Goal: Communication & Community: Answer question/provide support

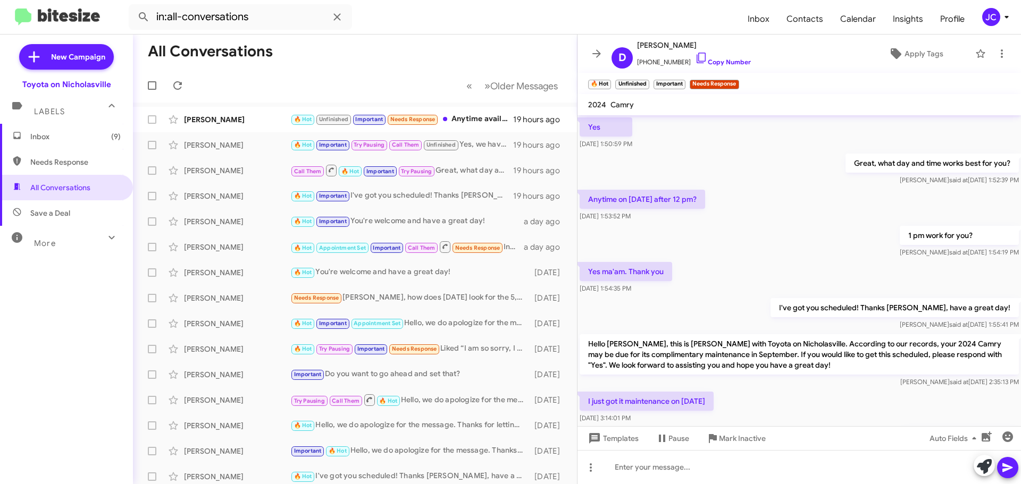
scroll to position [528, 0]
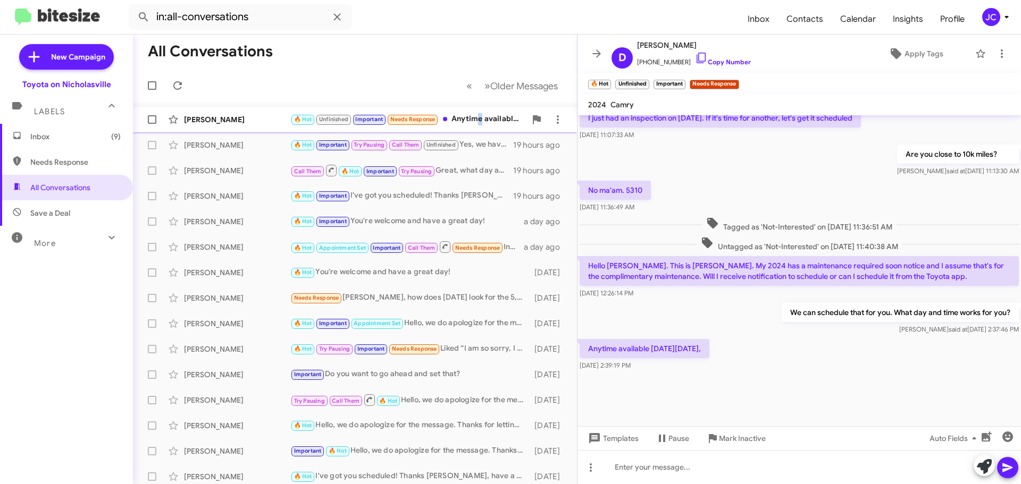
click at [478, 122] on div "🔥 Hot Unfinished Important Needs Response Anytime available on Friday 10.10.25," at bounding box center [408, 119] width 236 height 12
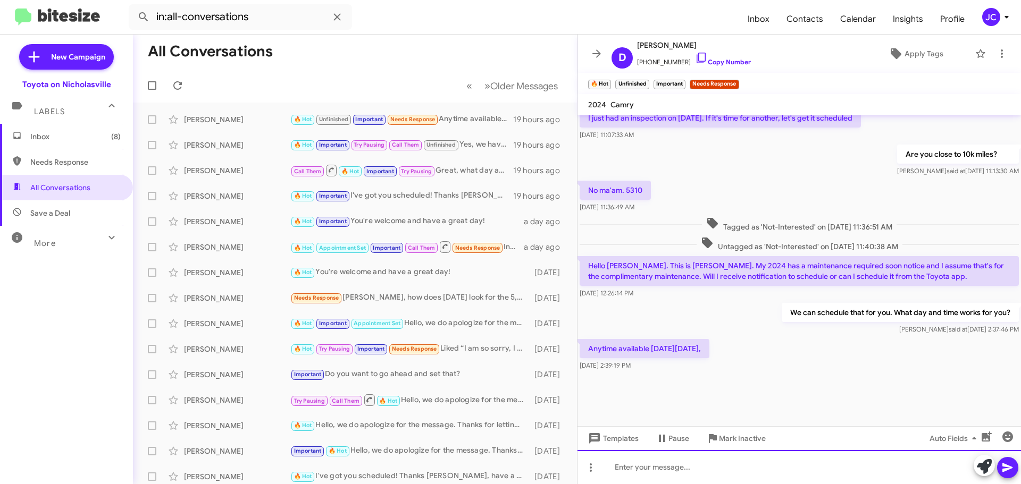
click at [665, 466] on div at bounding box center [798, 467] width 443 height 34
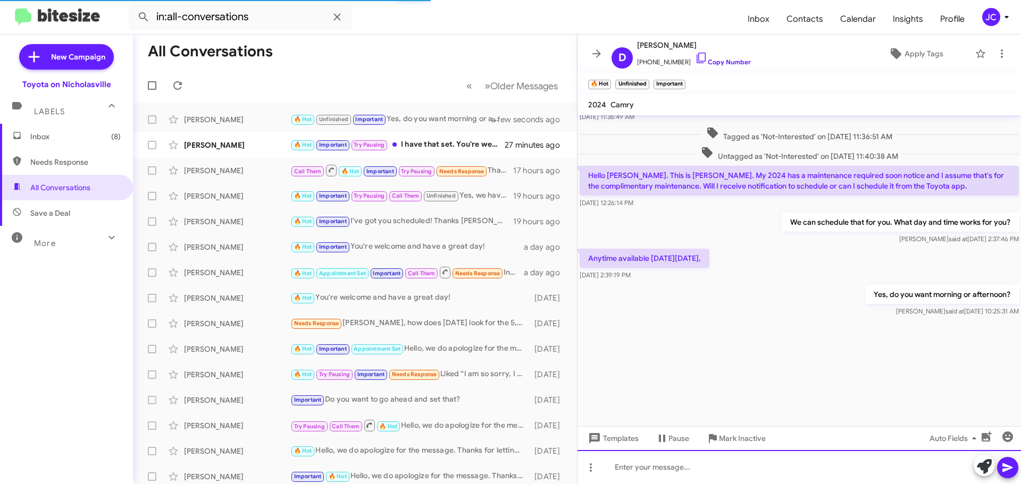
scroll to position [1492, 0]
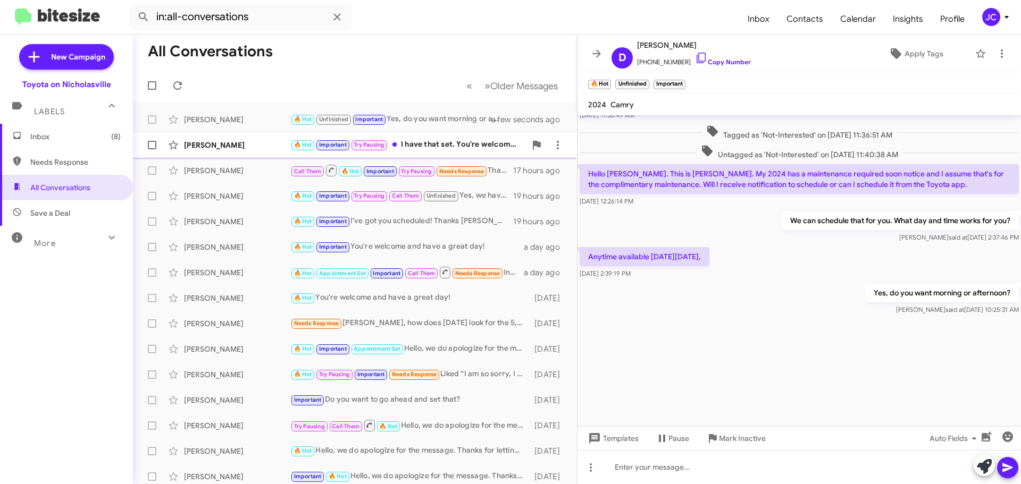
click at [212, 145] on div "[PERSON_NAME]" at bounding box center [237, 145] width 106 height 11
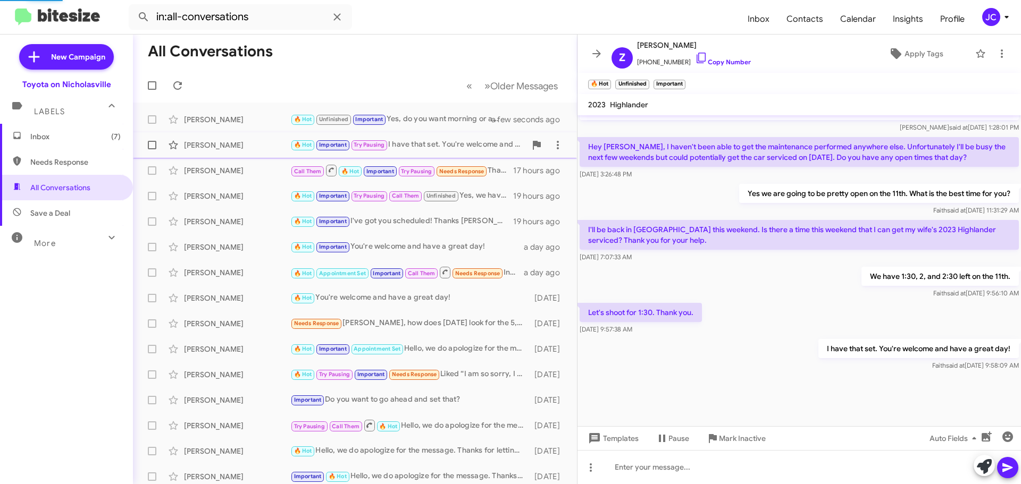
scroll to position [561, 0]
click at [90, 135] on span "Inbox (7)" at bounding box center [75, 136] width 90 height 11
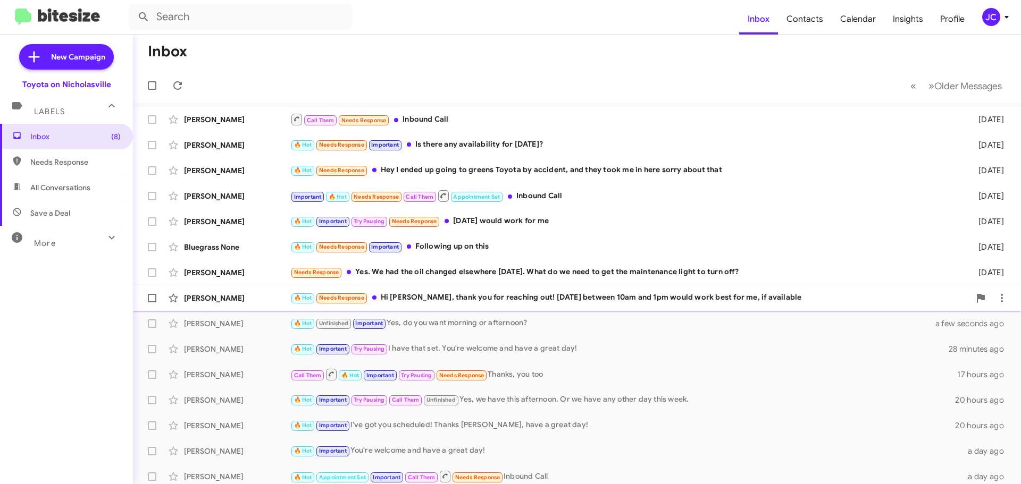
click at [615, 295] on div "🔥 Hot Needs Response Hi Jessika, thank you for reaching out! Monday the 29th be…" at bounding box center [629, 298] width 679 height 12
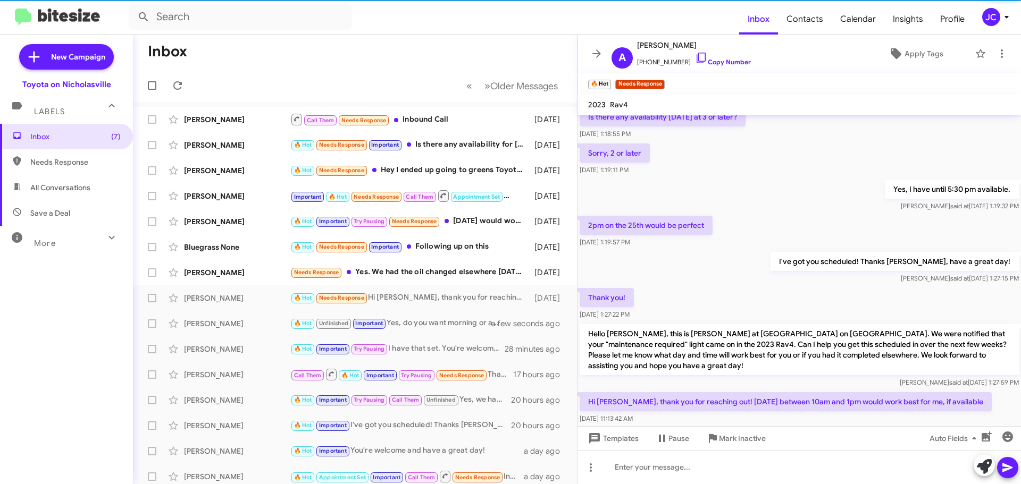
scroll to position [529, 0]
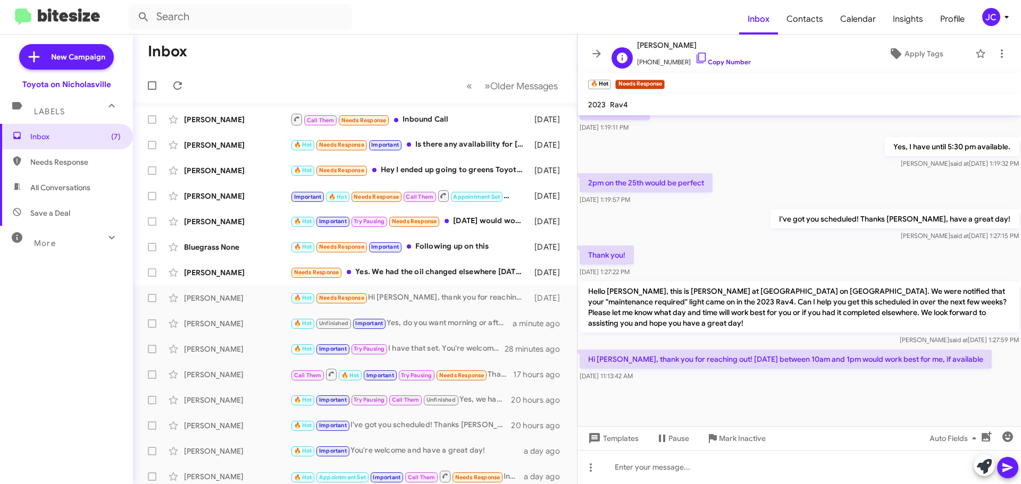
click at [680, 44] on span "[PERSON_NAME]" at bounding box center [694, 45] width 114 height 13
copy span "[PERSON_NAME]"
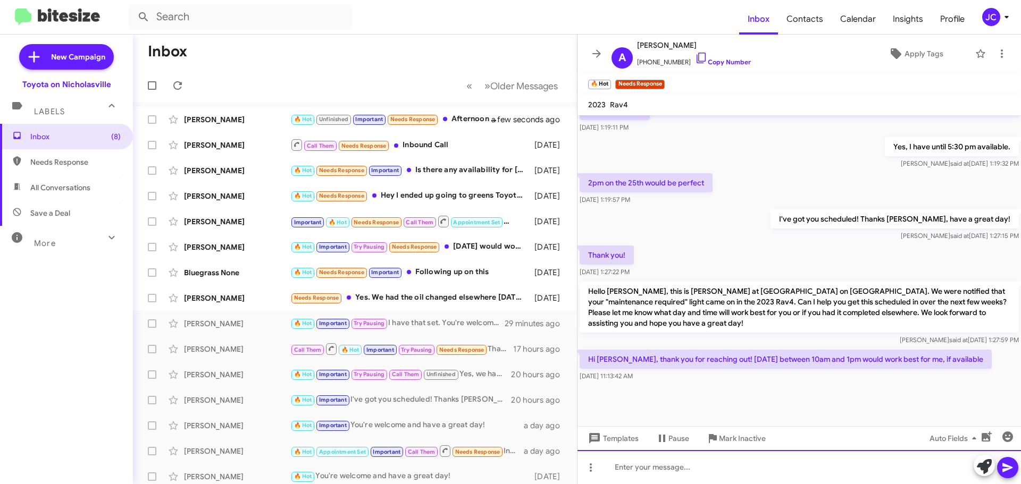
click at [664, 469] on div at bounding box center [798, 467] width 443 height 34
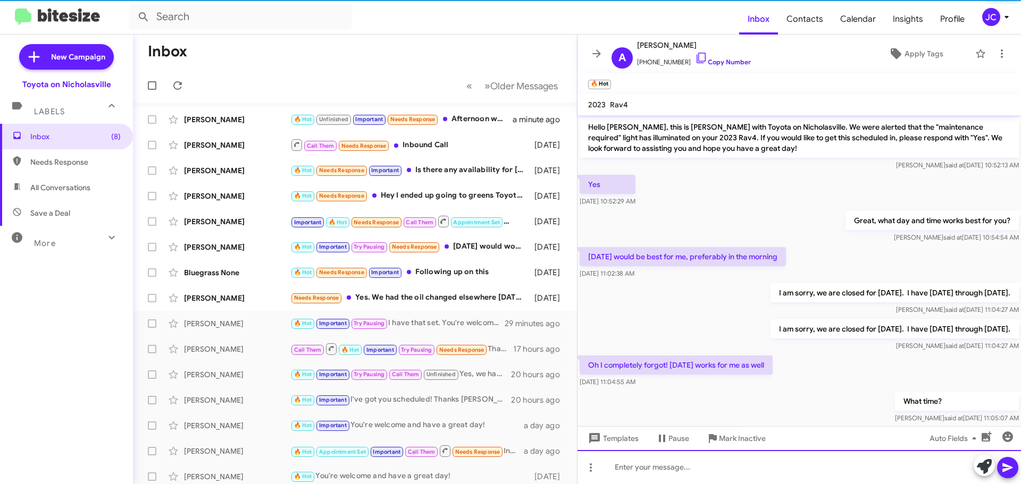
scroll to position [53, 0]
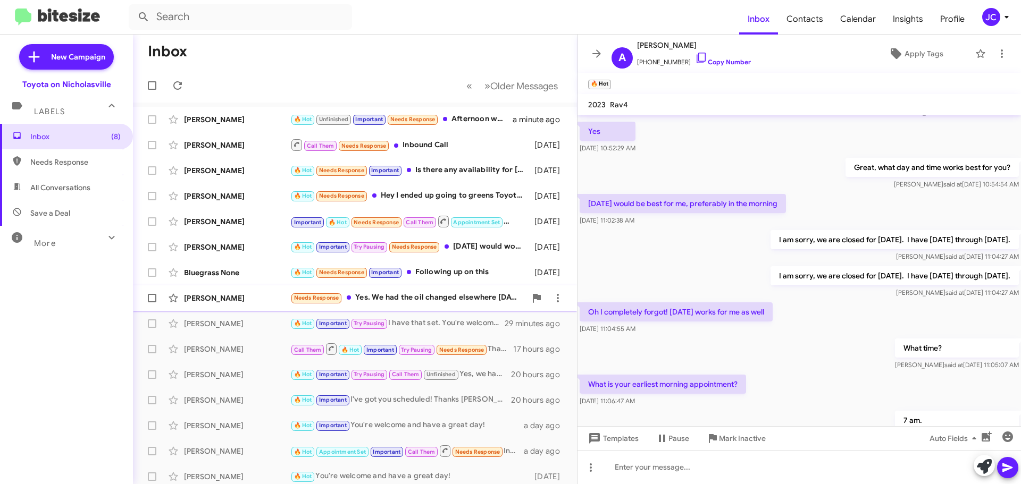
click at [436, 299] on div "Needs Response Yes. We had the oil changed elsewhere yesterday. What do we need…" at bounding box center [408, 298] width 236 height 12
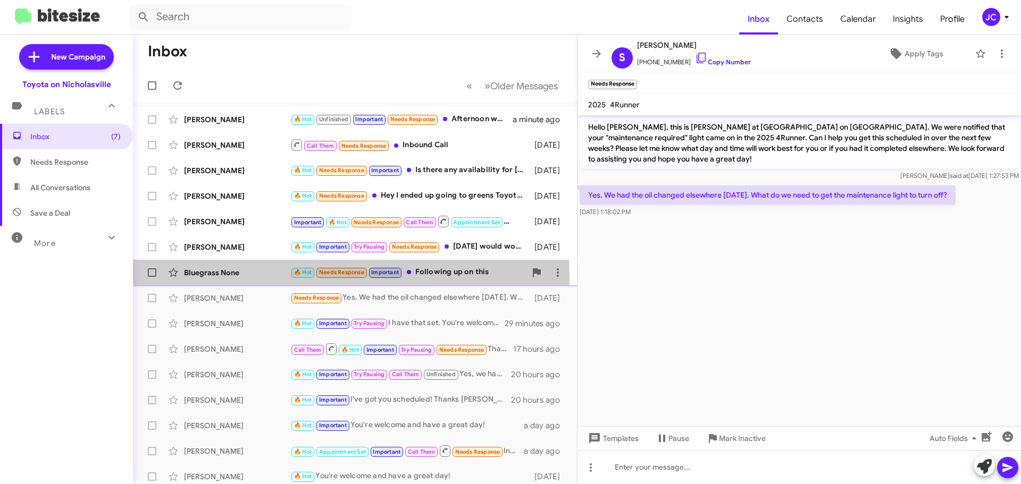
click at [230, 278] on div "Bluegrass None 🔥 Hot Needs Response Important Following up on this 8 days ago" at bounding box center [354, 272] width 427 height 21
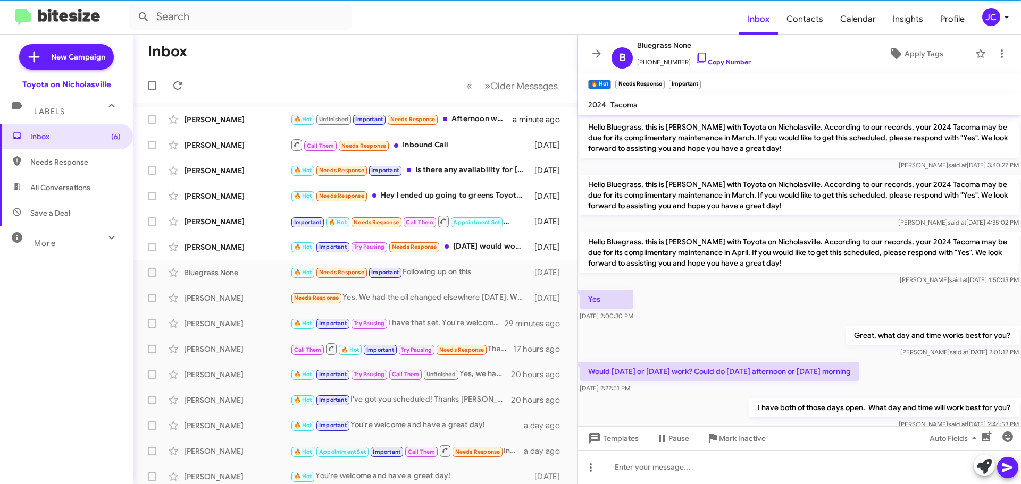
scroll to position [250, 0]
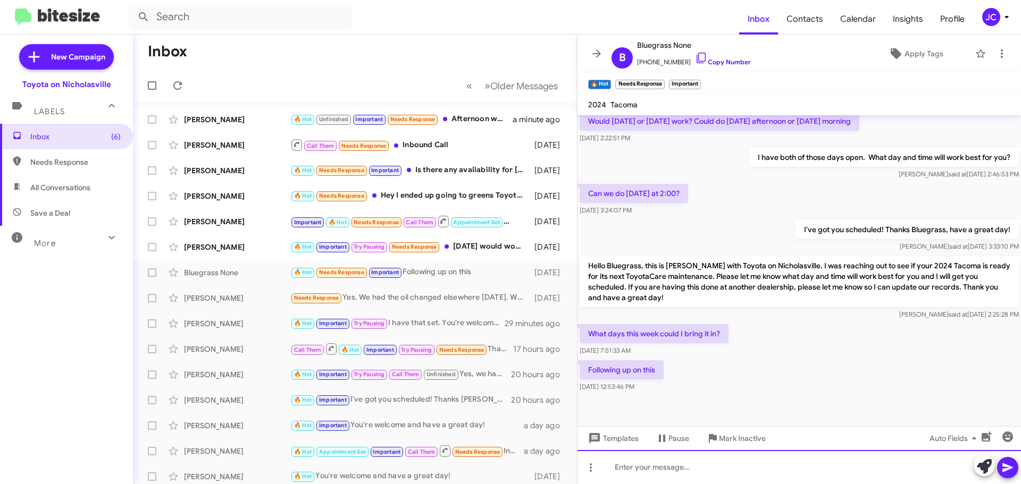
click at [638, 466] on div at bounding box center [798, 467] width 443 height 34
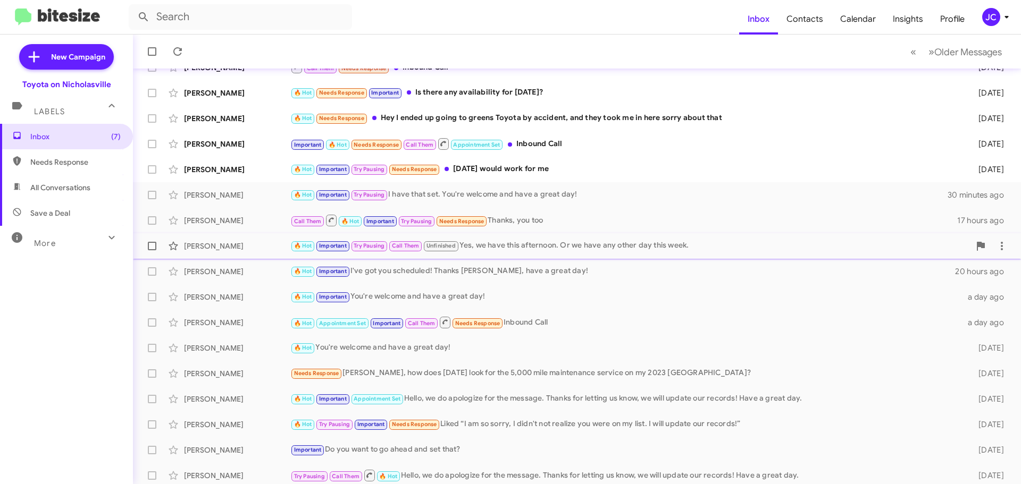
scroll to position [106, 0]
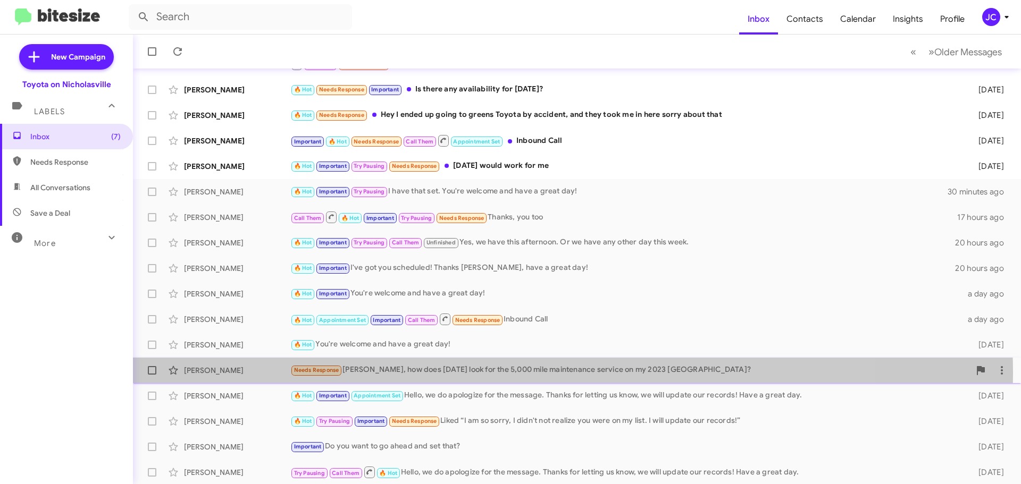
click at [539, 373] on div "Needs Response [PERSON_NAME], how does [DATE] look for the 5,000 mile maintenan…" at bounding box center [629, 370] width 679 height 12
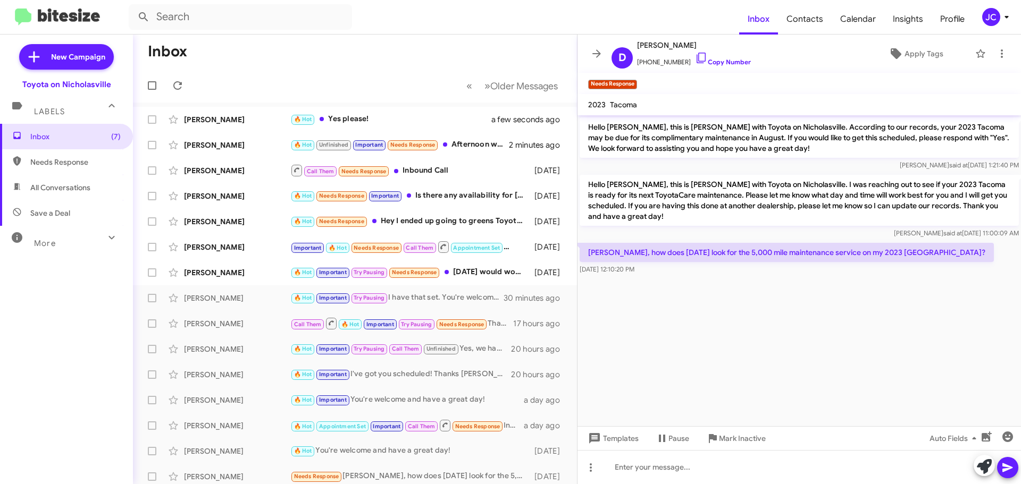
click at [71, 192] on span "All Conversations" at bounding box center [60, 187] width 60 height 11
type input "in:all-conversations"
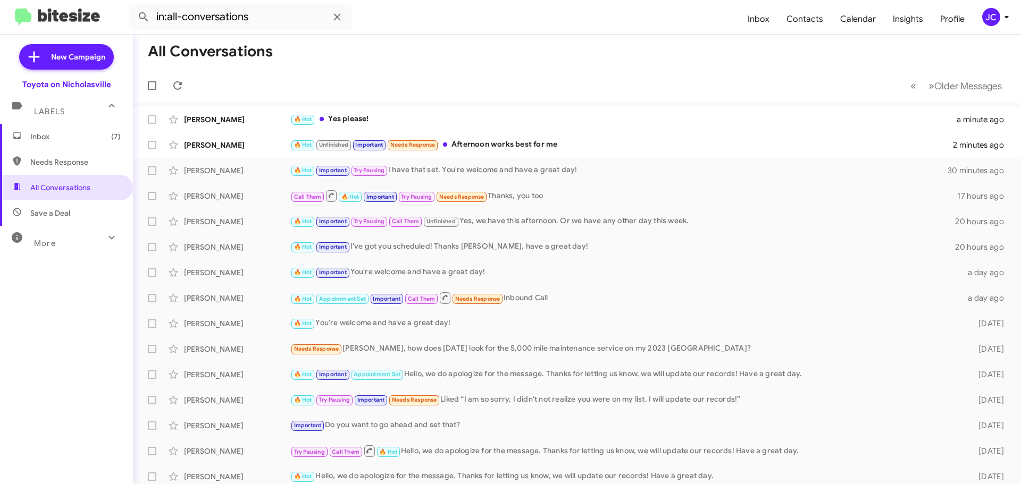
click at [61, 134] on span "Inbox (7)" at bounding box center [75, 136] width 90 height 11
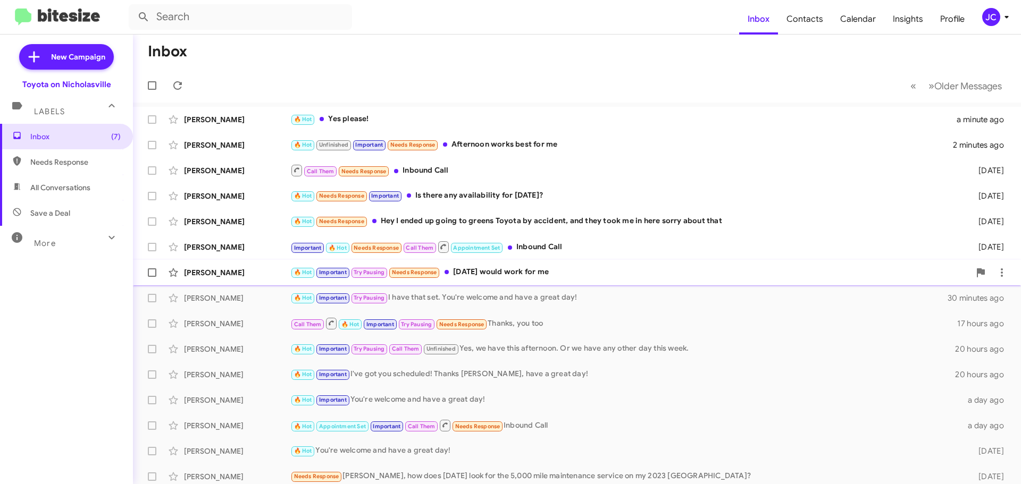
click at [552, 275] on div "🔥 Hot Important Try Pausing Needs Response [DATE] would work for me" at bounding box center [629, 272] width 679 height 12
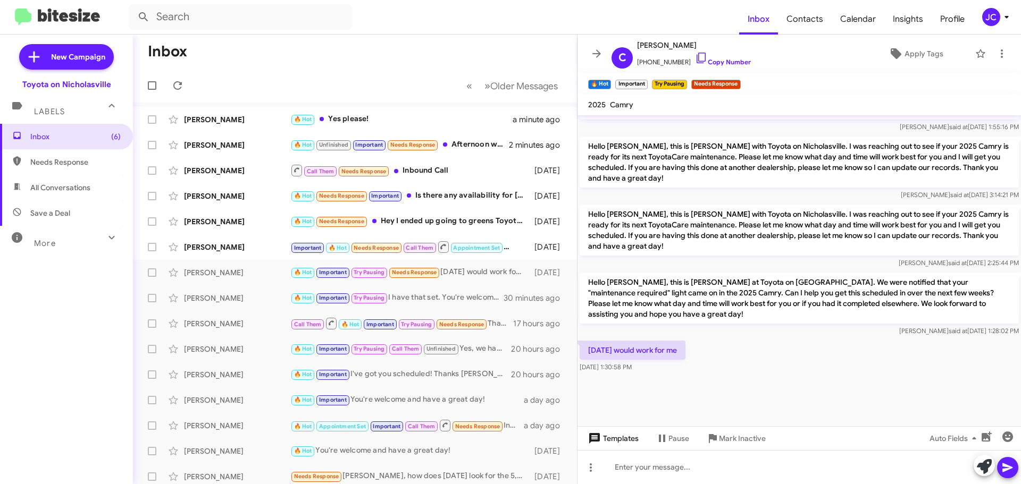
scroll to position [635, 0]
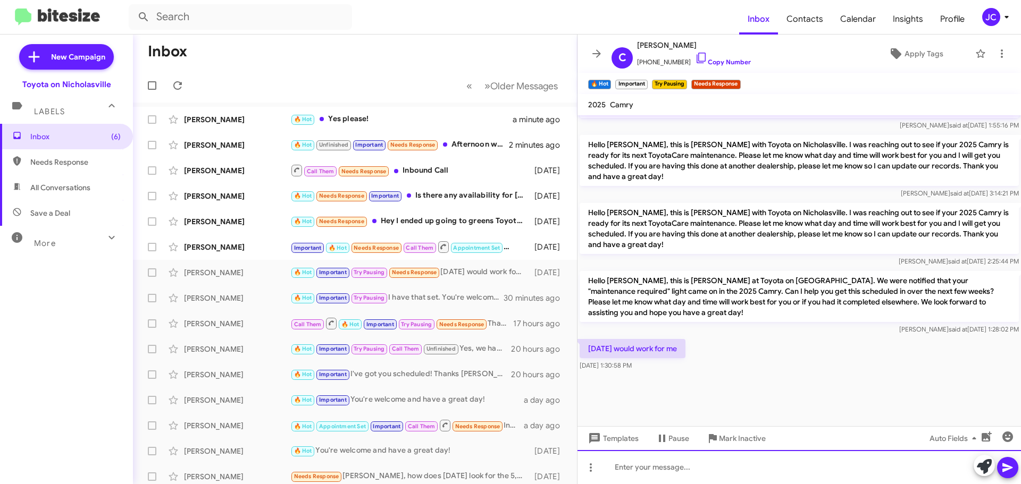
click at [619, 467] on div at bounding box center [798, 467] width 443 height 34
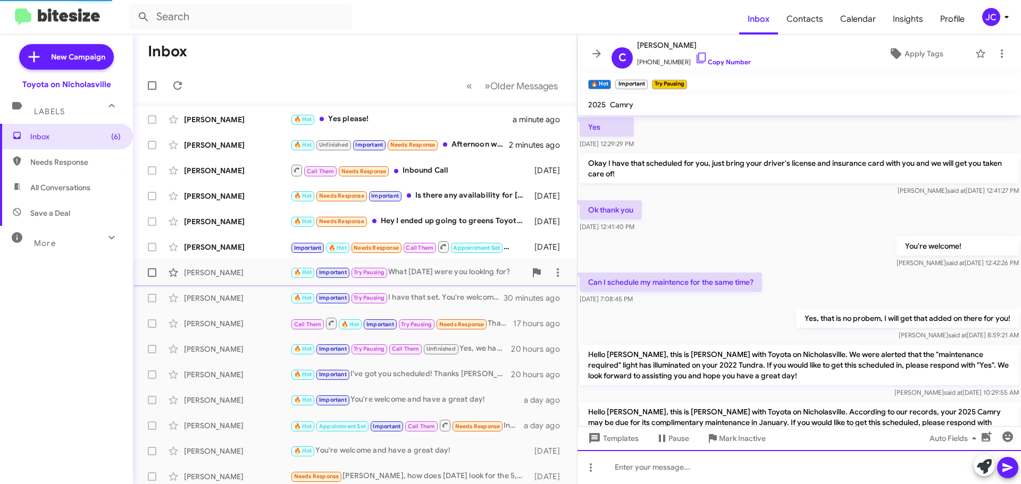
scroll to position [53, 0]
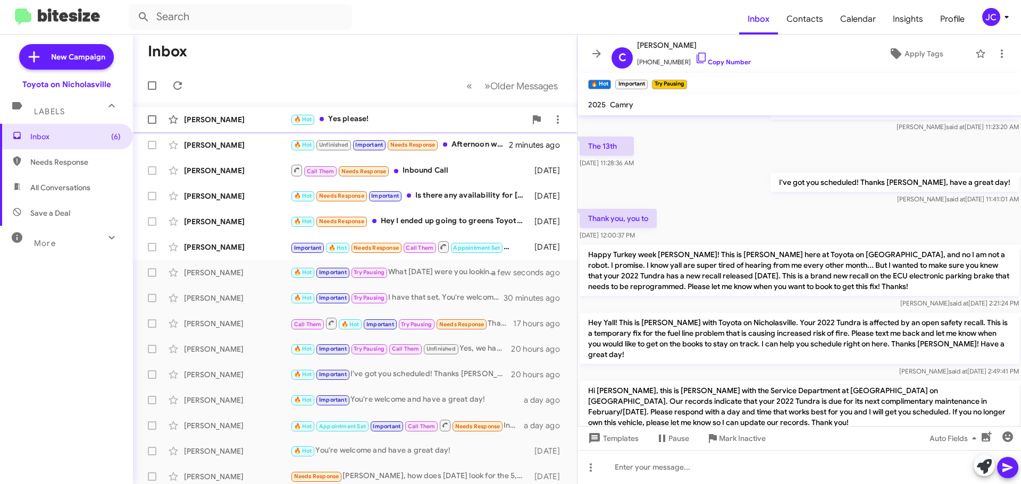
click at [241, 122] on div "[PERSON_NAME]" at bounding box center [237, 119] width 106 height 11
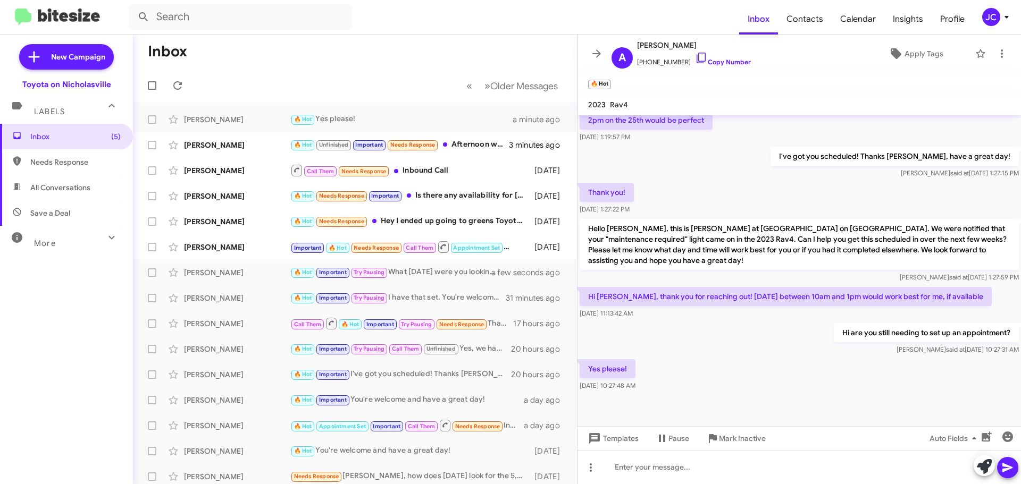
scroll to position [529, 0]
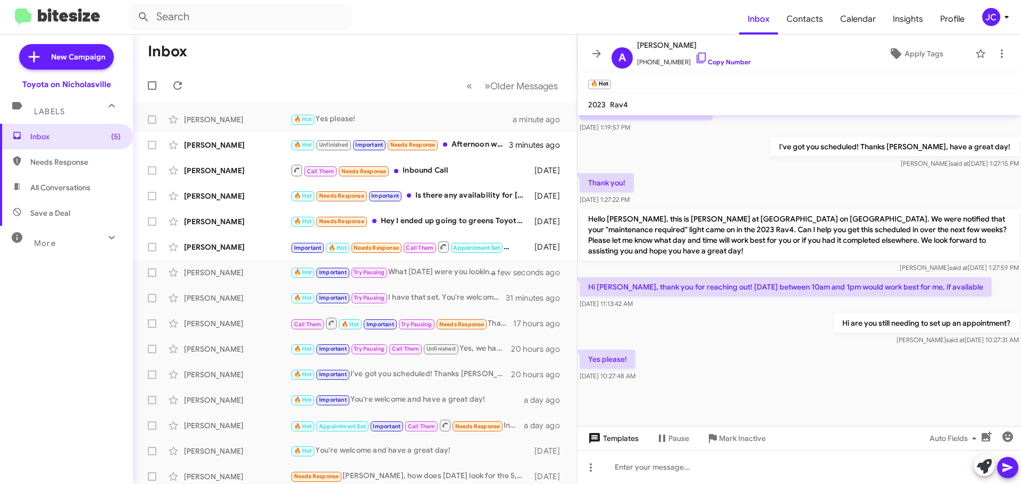
click at [620, 442] on span "Templates" at bounding box center [612, 438] width 53 height 19
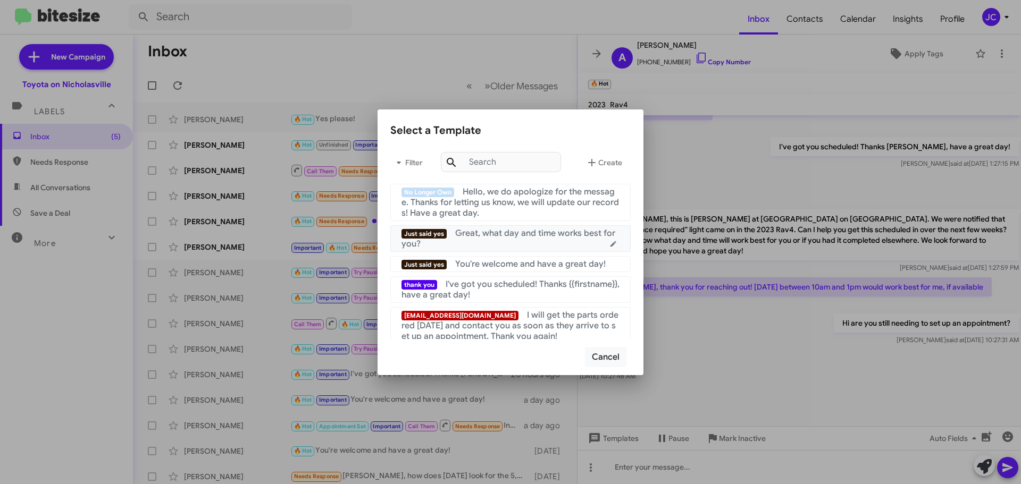
click at [524, 239] on div "Just said yes Great, what day and time works best for you?" at bounding box center [510, 238] width 218 height 21
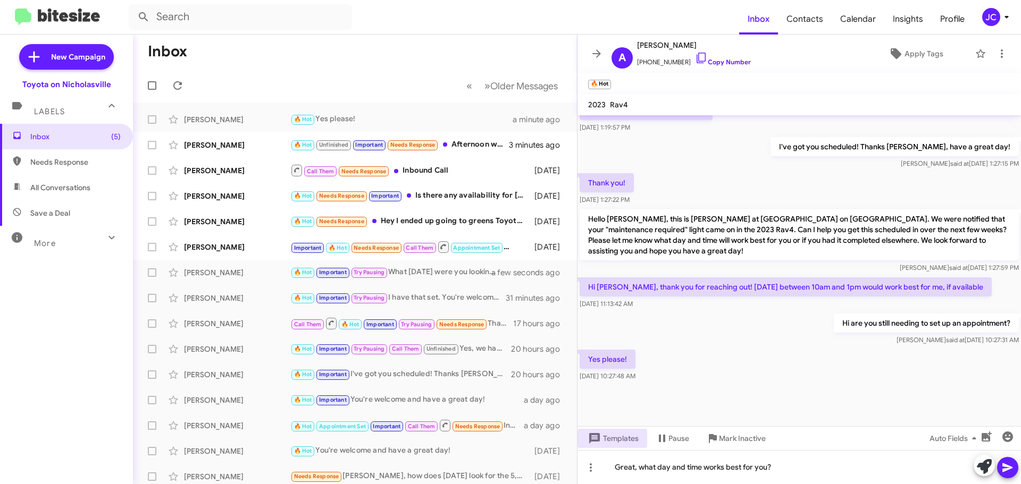
click at [1011, 472] on icon at bounding box center [1007, 467] width 13 height 13
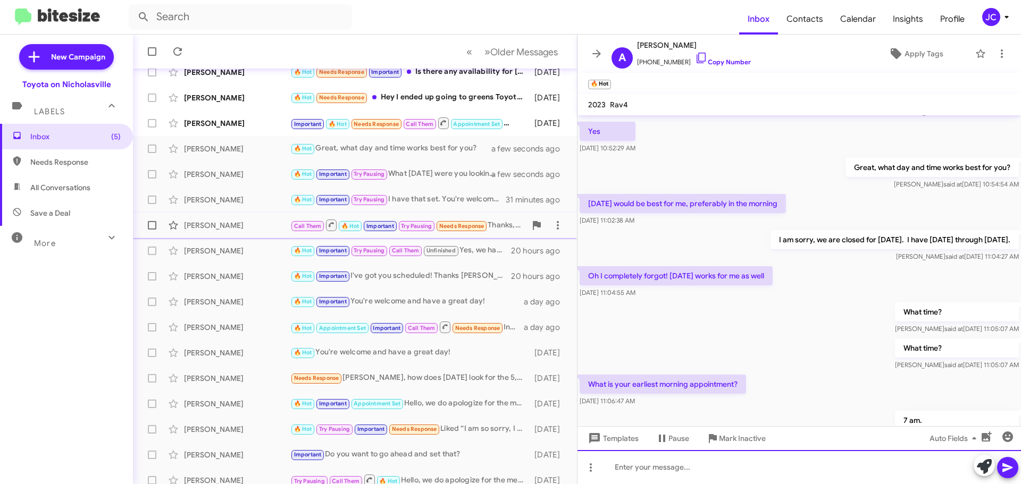
scroll to position [80, 0]
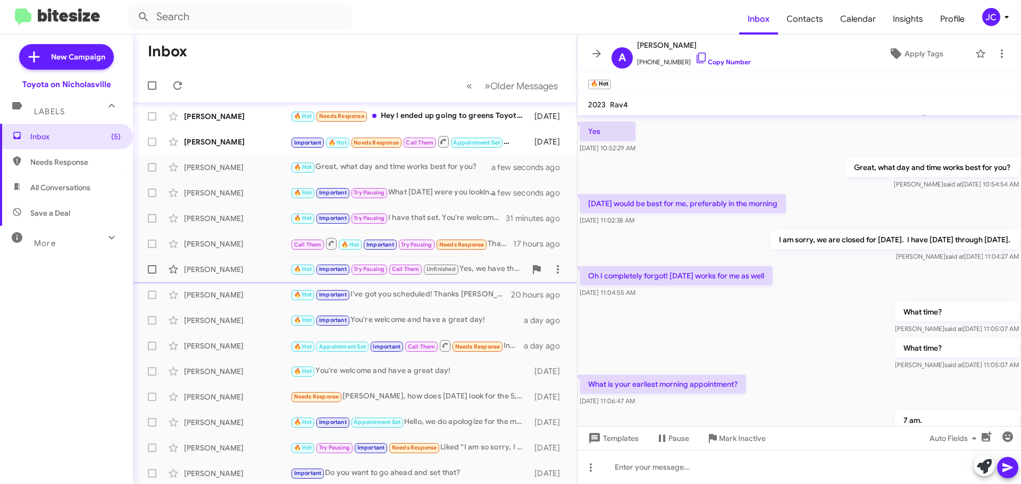
click at [481, 268] on div "🔥 Hot Important Try Pausing Call Them Unfinished Yes, we have this afternoon. O…" at bounding box center [408, 269] width 236 height 12
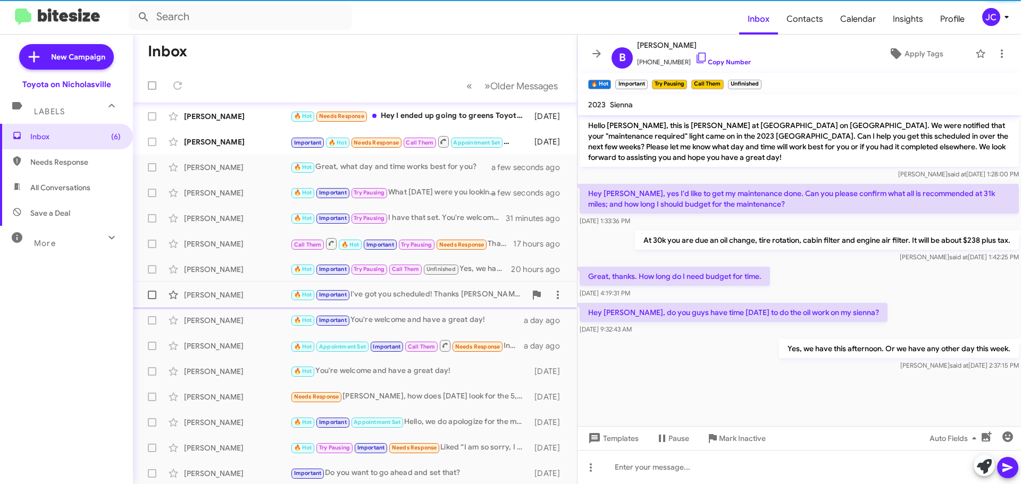
scroll to position [105, 0]
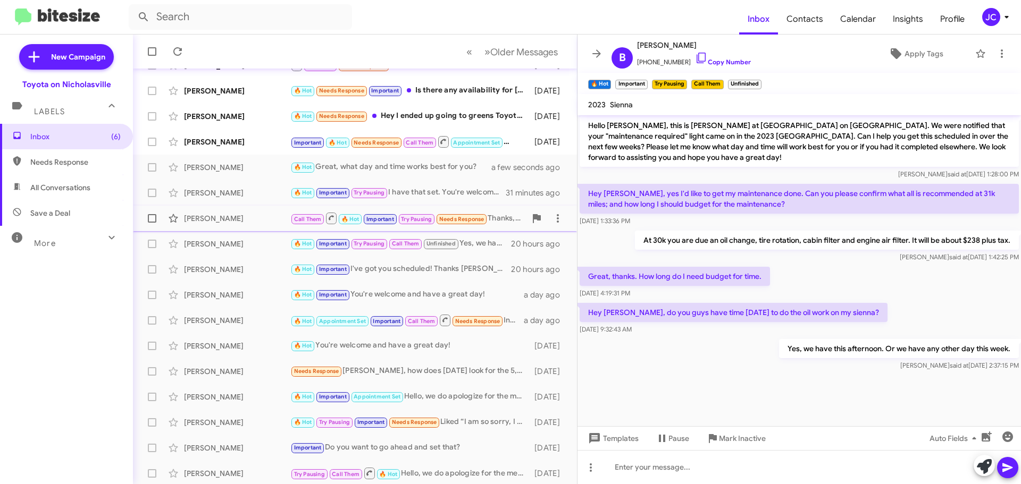
click at [225, 219] on div "[PERSON_NAME]" at bounding box center [237, 218] width 106 height 11
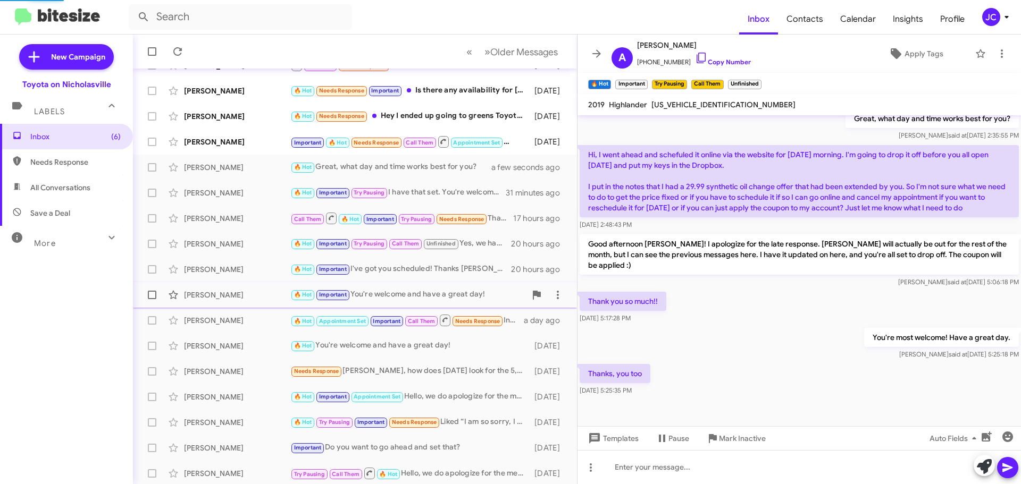
scroll to position [967, 0]
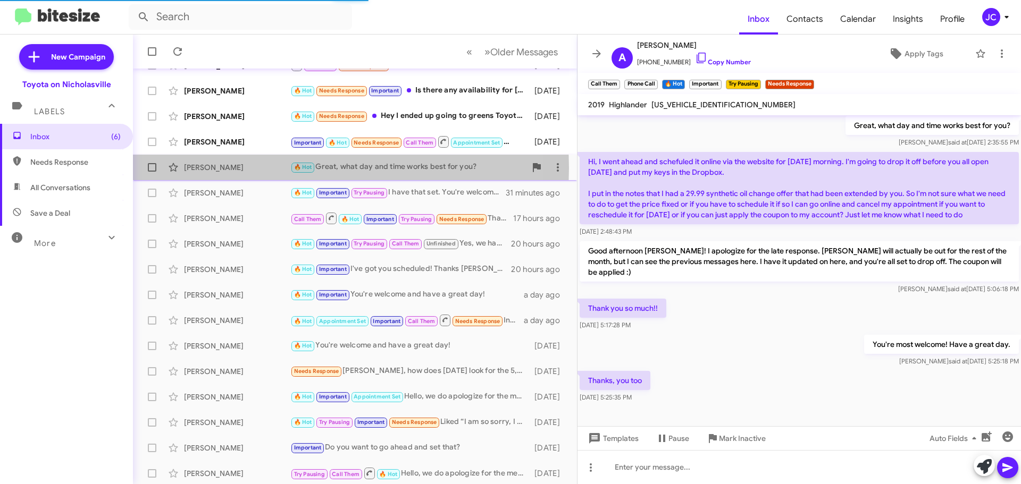
click at [218, 168] on div "[PERSON_NAME]" at bounding box center [237, 167] width 106 height 11
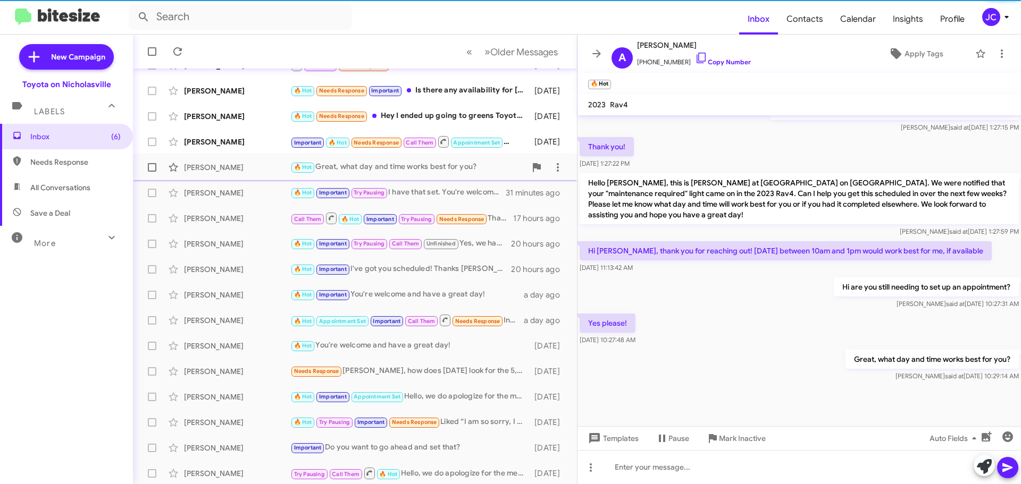
scroll to position [52, 0]
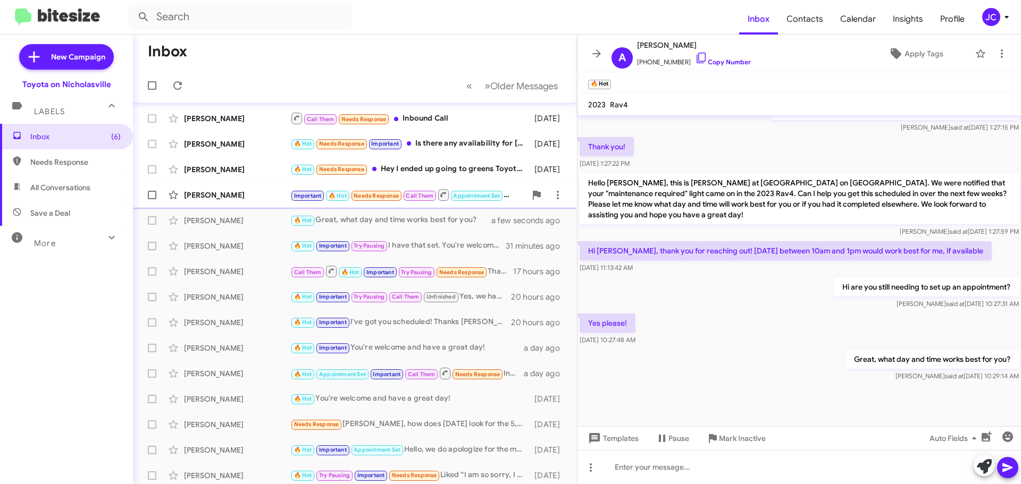
click at [239, 199] on div "[PERSON_NAME]" at bounding box center [237, 195] width 106 height 11
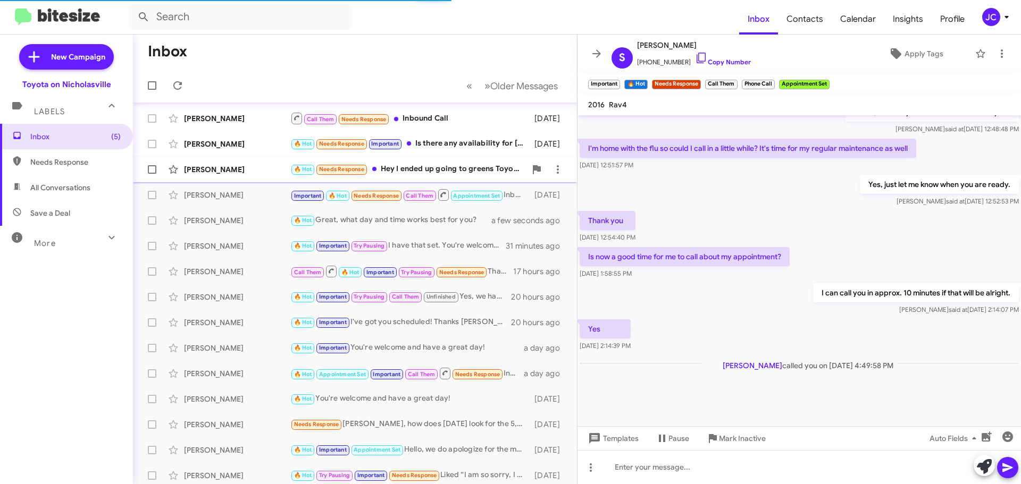
click at [215, 173] on div "[PERSON_NAME]" at bounding box center [237, 169] width 106 height 11
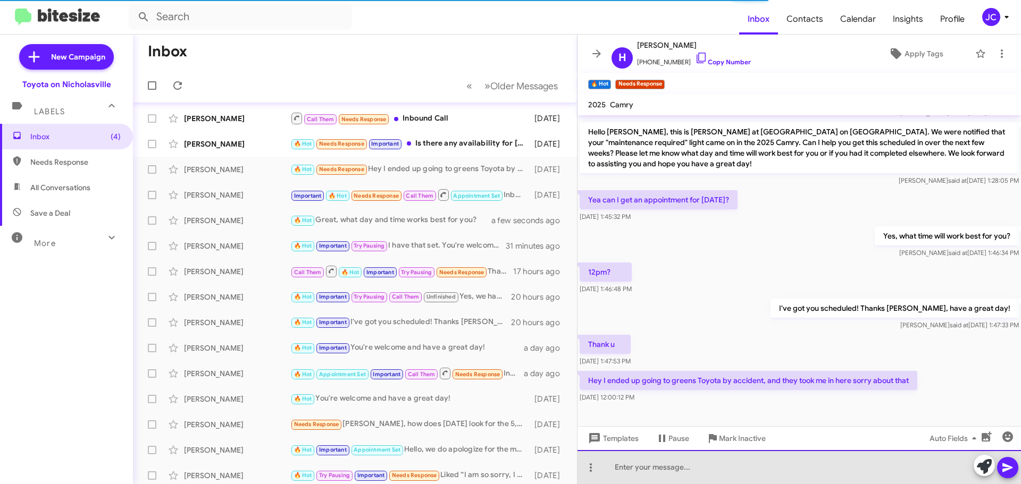
click at [627, 468] on div at bounding box center [798, 467] width 443 height 34
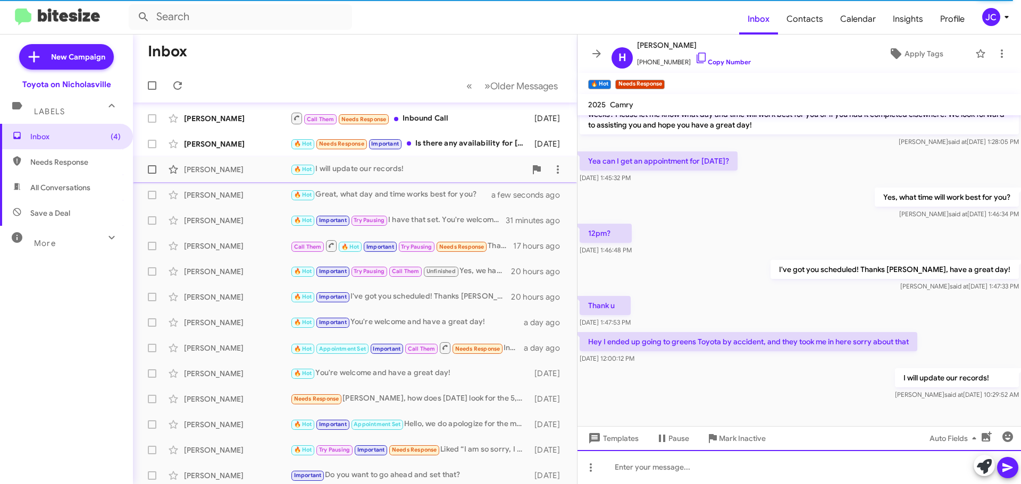
scroll to position [0, 0]
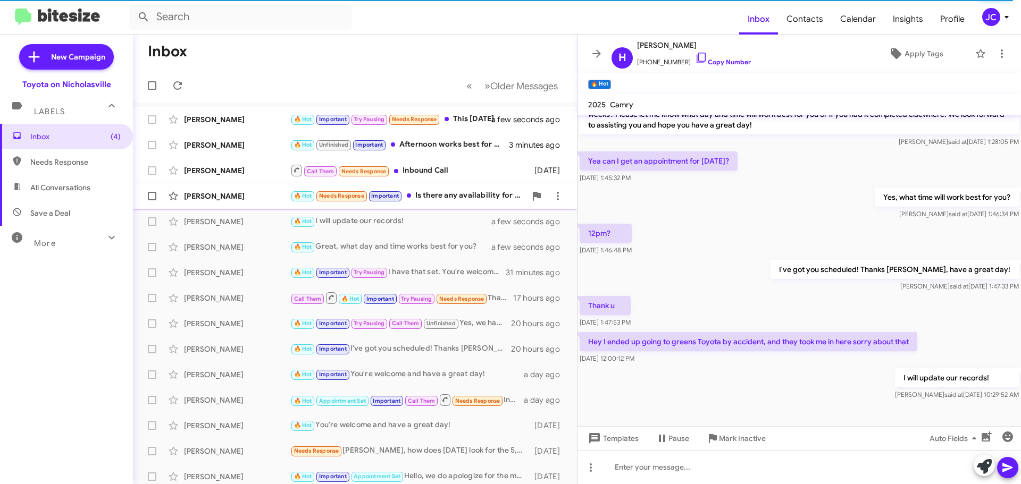
click at [249, 205] on div "[PERSON_NAME] 🔥 Hot Needs Response Important Is there any availability for [DAT…" at bounding box center [354, 196] width 427 height 21
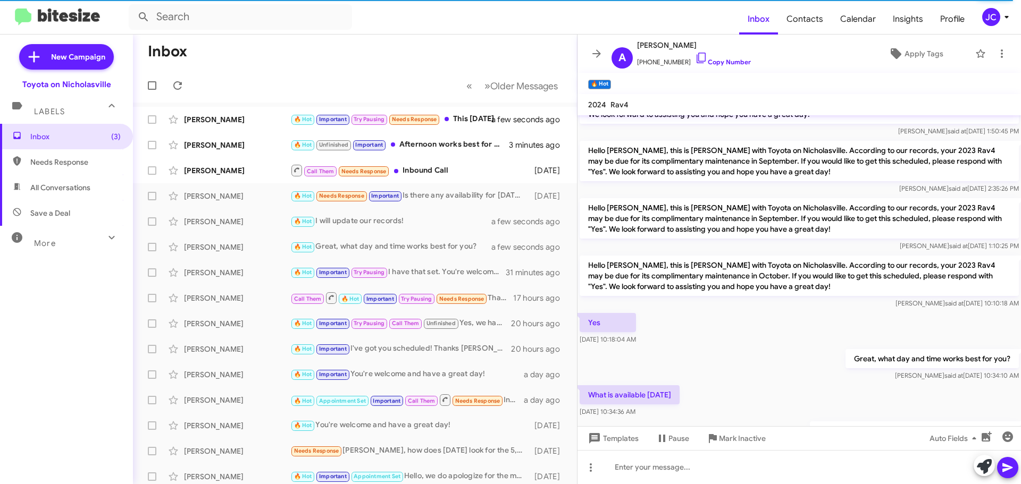
scroll to position [742, 0]
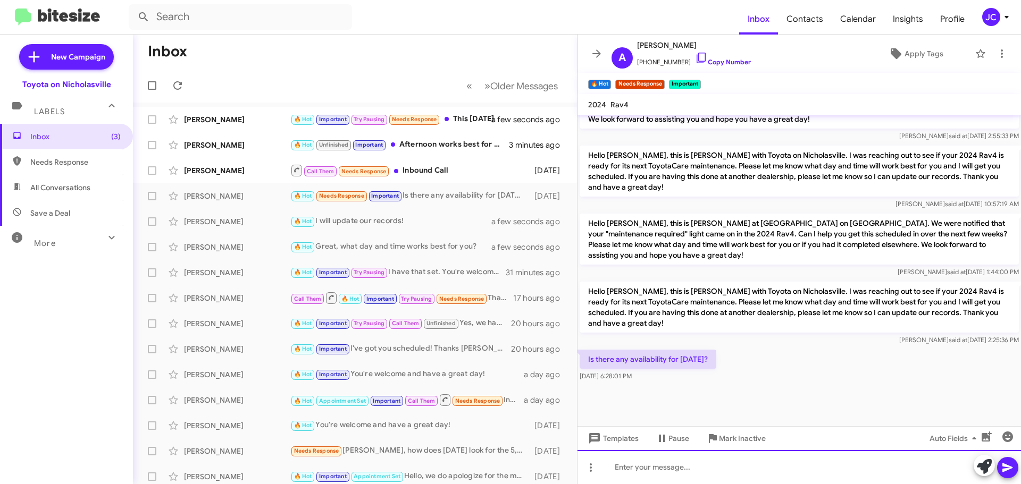
click at [651, 467] on div at bounding box center [798, 467] width 443 height 34
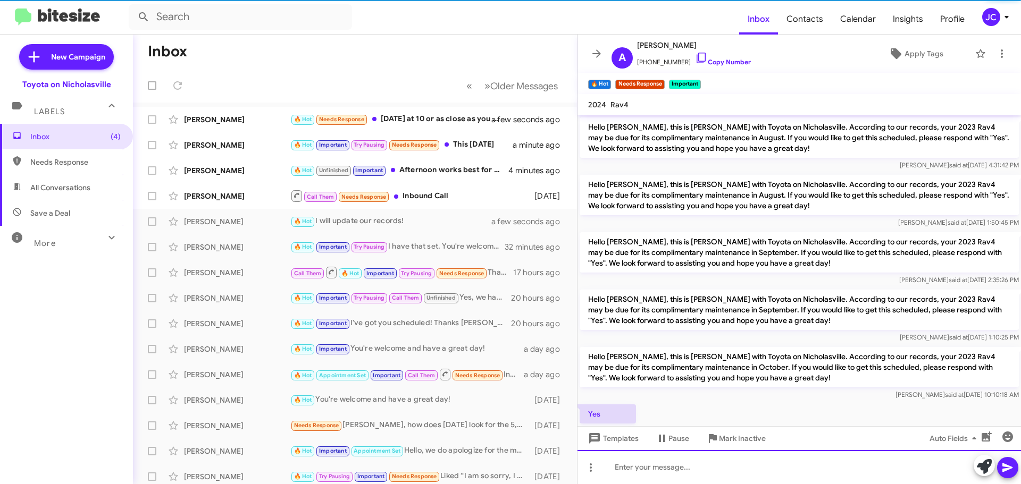
scroll to position [53, 0]
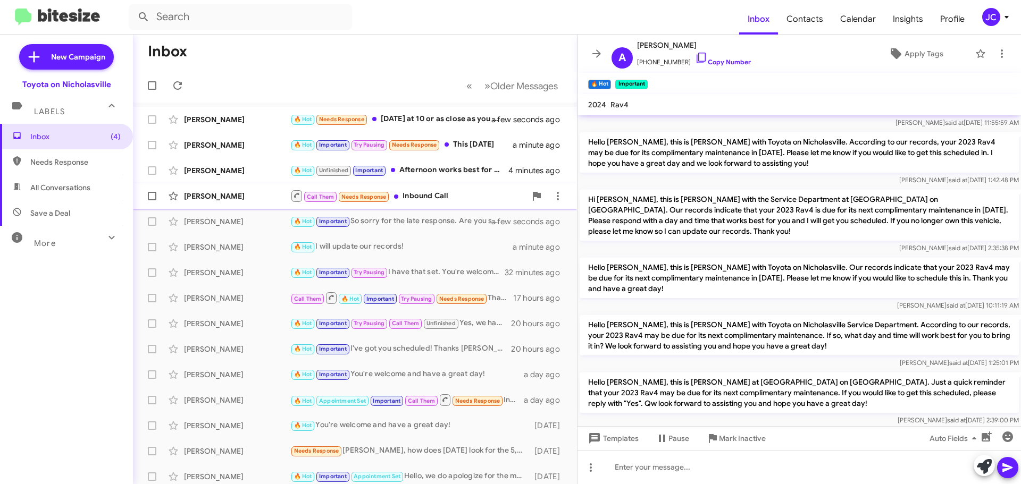
click at [443, 199] on div "Call Them Needs Response Inbound Call" at bounding box center [408, 195] width 236 height 13
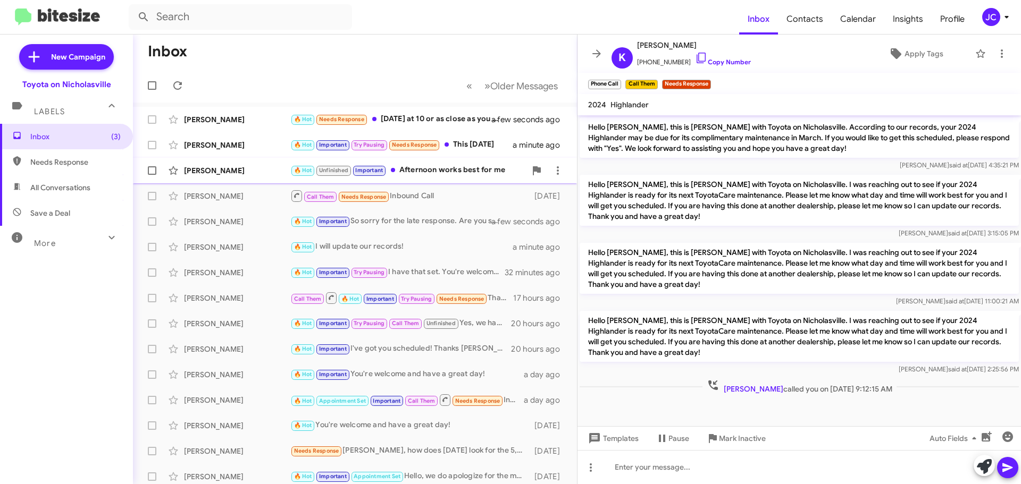
click at [461, 171] on div "🔥 Hot Unfinished Important Afternoon works best for me" at bounding box center [408, 170] width 236 height 12
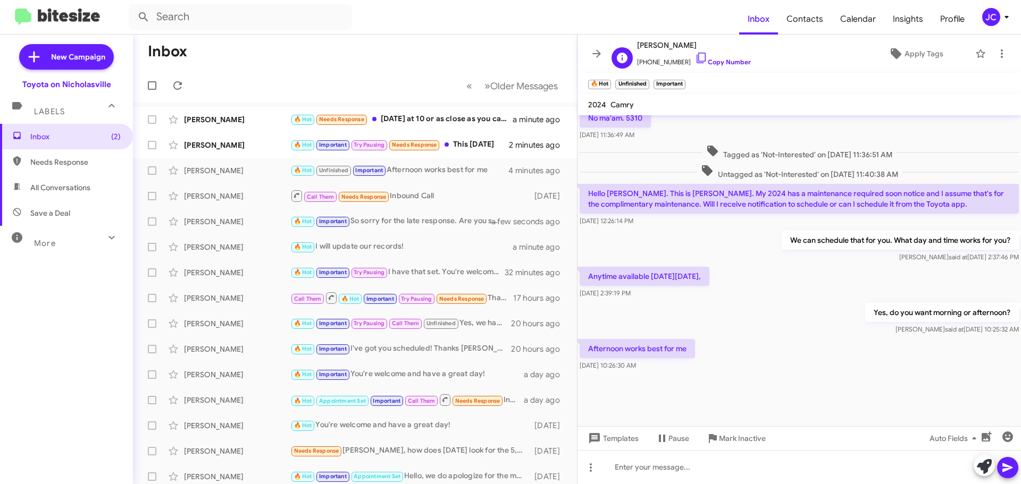
click at [659, 44] on span "[PERSON_NAME]" at bounding box center [694, 45] width 114 height 13
copy span "[PERSON_NAME]"
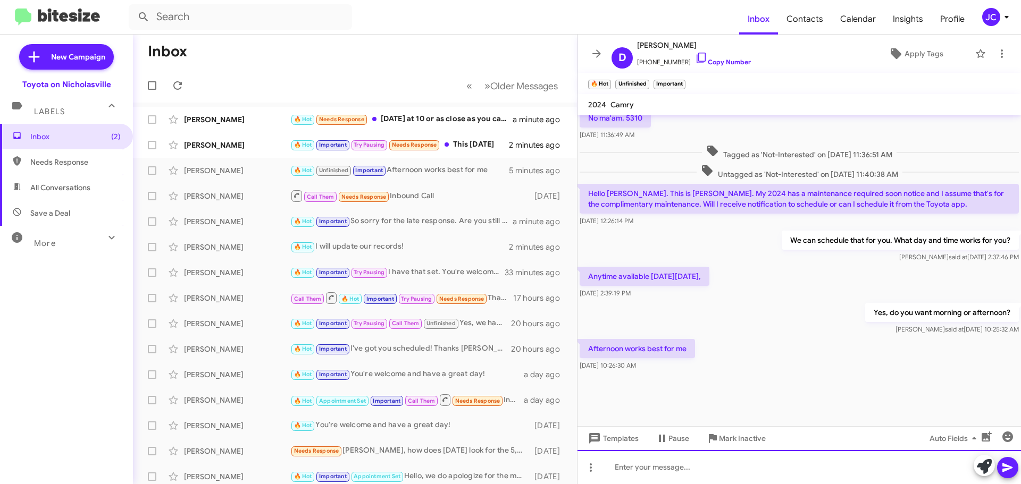
click at [645, 471] on div at bounding box center [798, 467] width 443 height 34
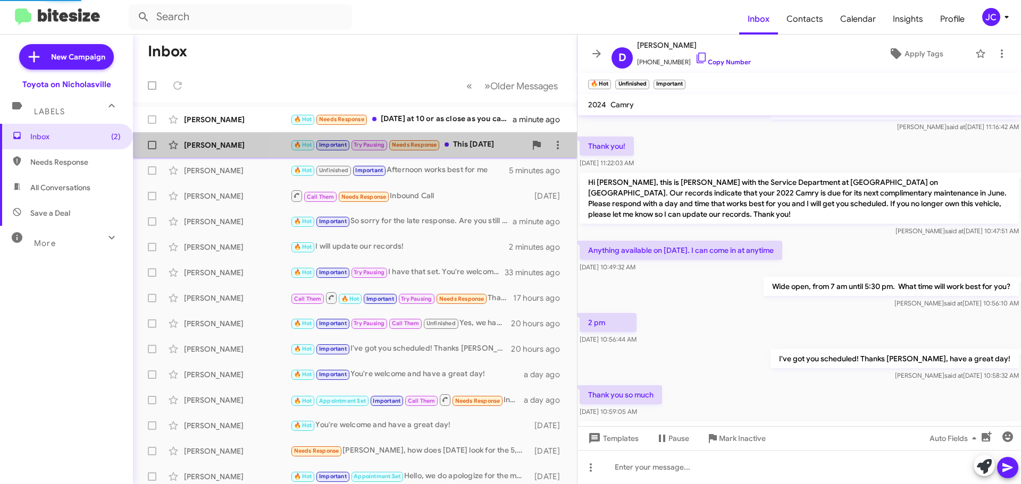
click at [478, 147] on div "🔥 Hot Important Try Pausing Needs Response This [DATE]" at bounding box center [408, 145] width 236 height 12
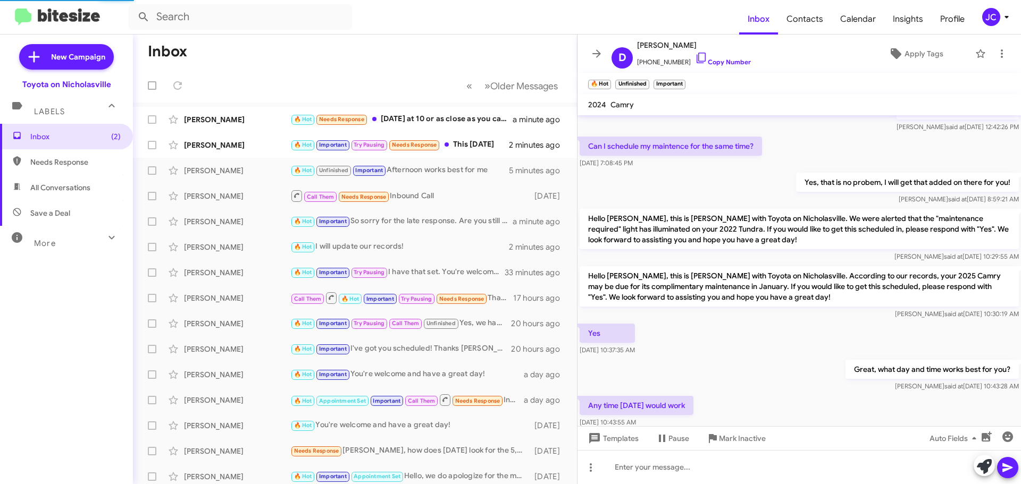
scroll to position [625, 0]
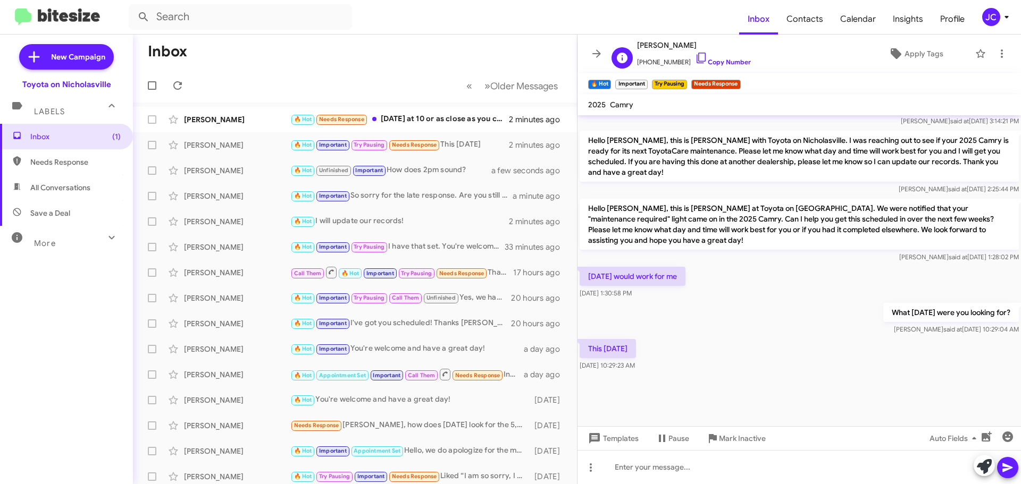
click at [653, 44] on span "[PERSON_NAME]" at bounding box center [694, 45] width 114 height 13
copy span "[PERSON_NAME]"
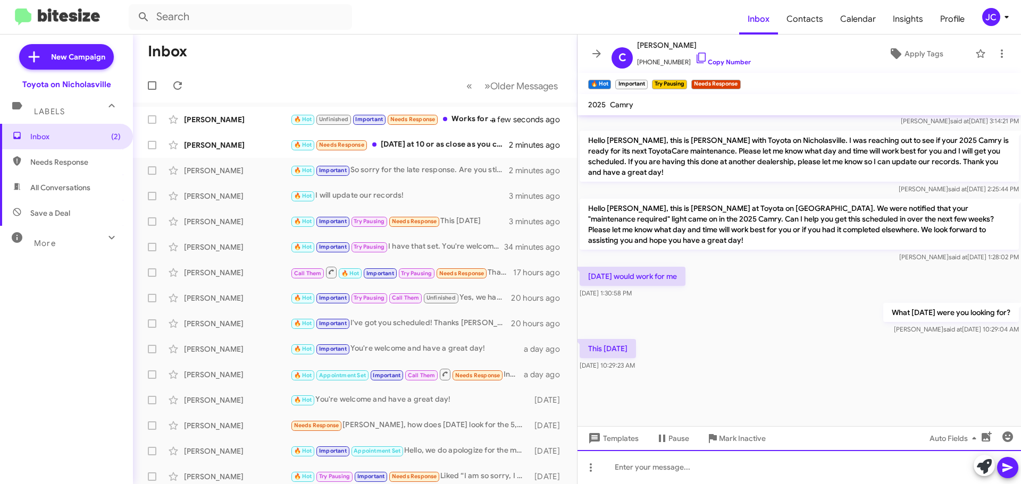
click at [628, 465] on div at bounding box center [798, 467] width 443 height 34
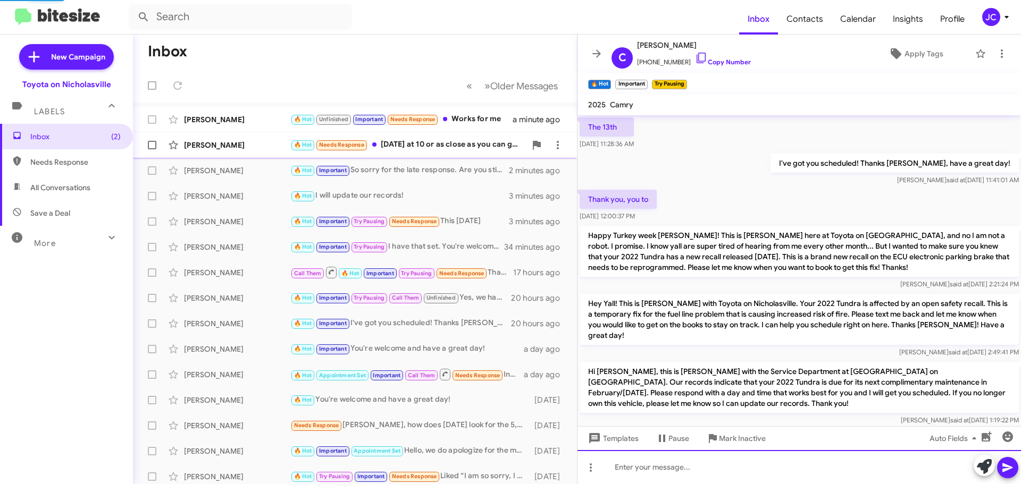
scroll to position [53, 0]
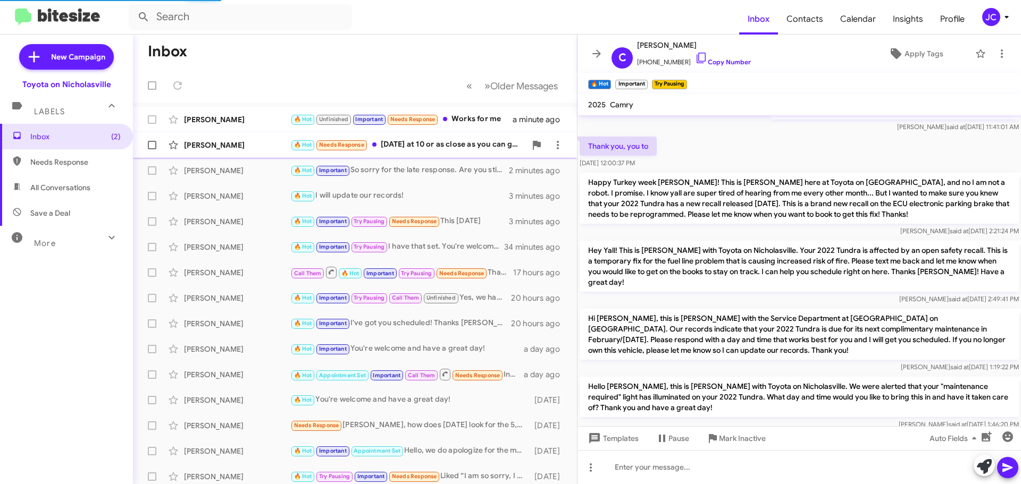
click at [447, 142] on div "🔥 Hot Needs Response [DATE] at 10 or as close as you can get would be great!" at bounding box center [408, 145] width 236 height 12
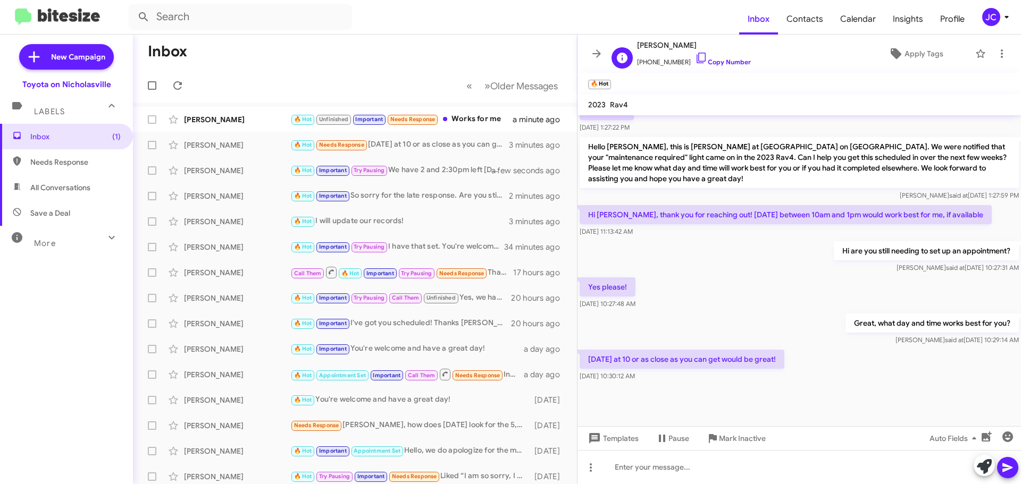
click at [665, 43] on span "[PERSON_NAME]" at bounding box center [694, 45] width 114 height 13
copy span "[PERSON_NAME]"
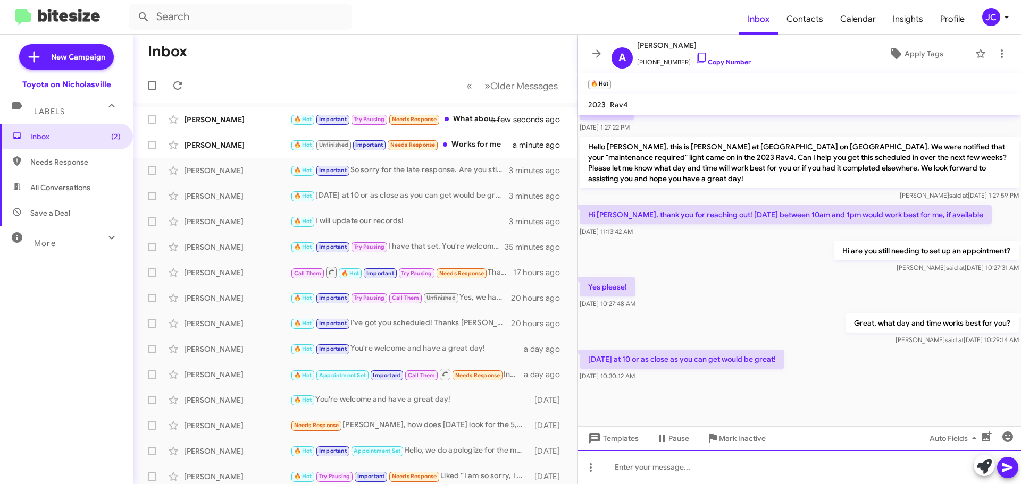
click at [624, 477] on div at bounding box center [798, 467] width 443 height 34
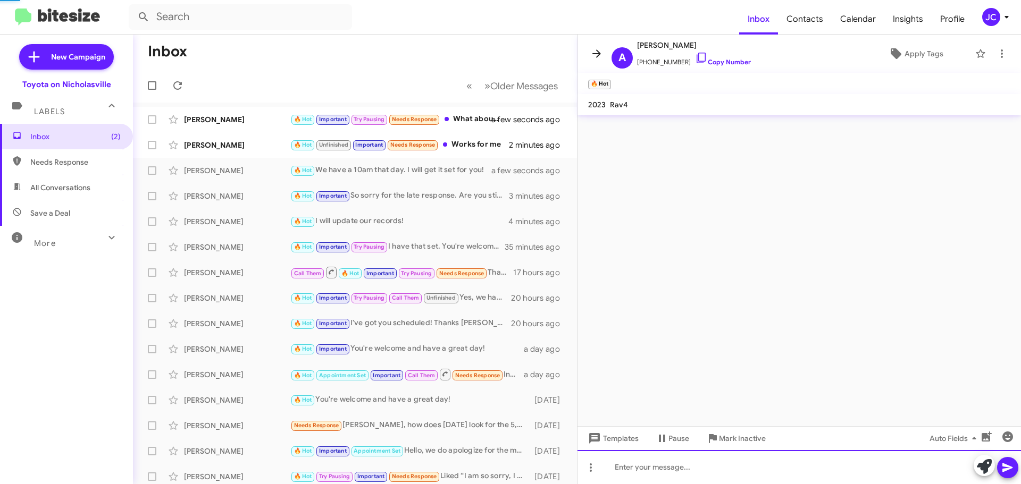
scroll to position [0, 0]
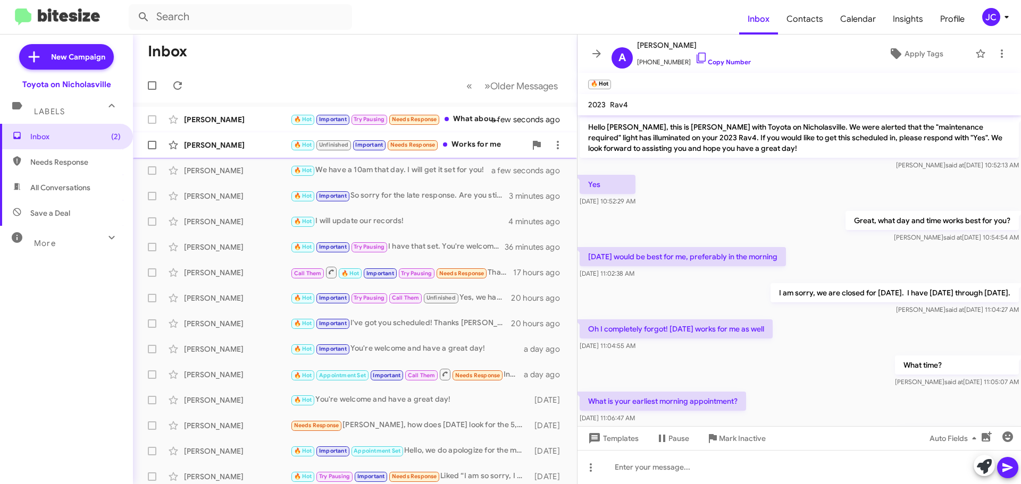
click at [218, 139] on div "[PERSON_NAME] 🔥 Hot Unfinished Important Needs Response Works for me 2 minutes …" at bounding box center [354, 145] width 427 height 21
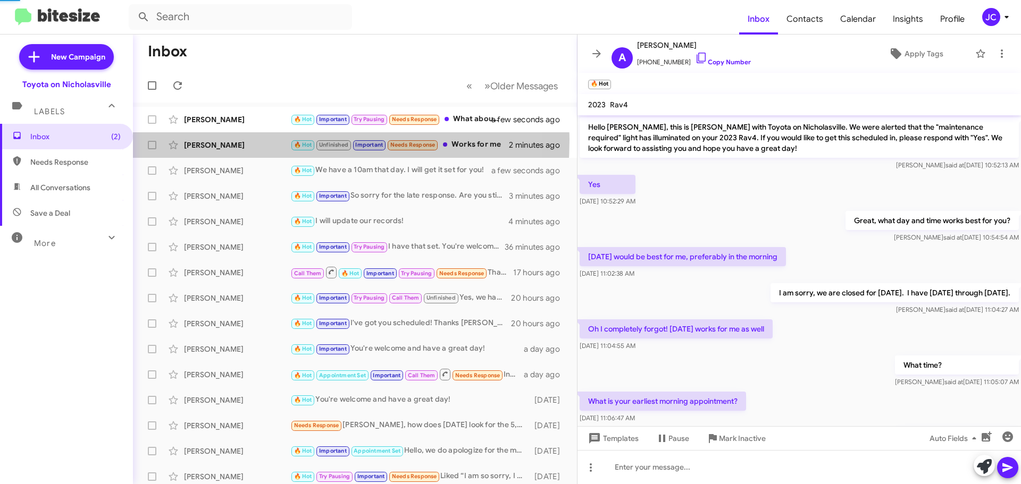
scroll to position [528, 0]
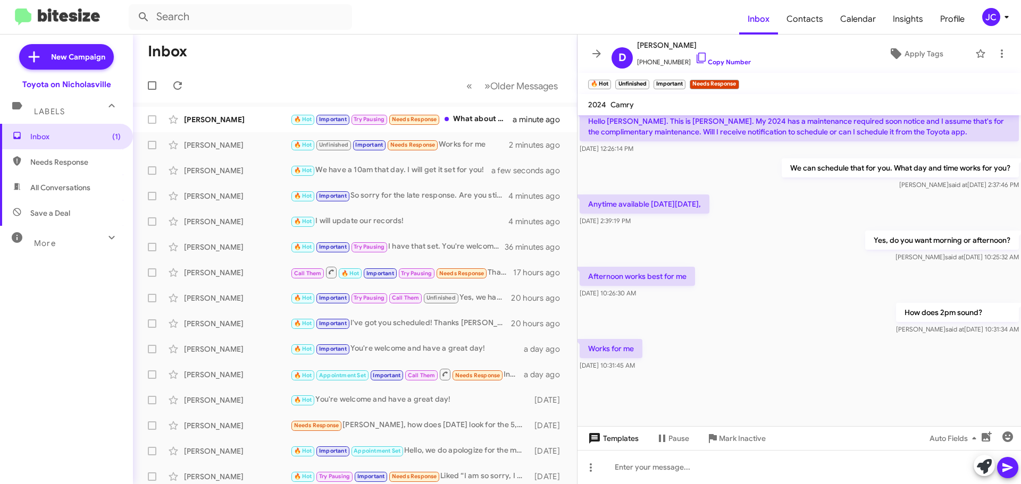
click at [634, 442] on span "Templates" at bounding box center [612, 438] width 53 height 19
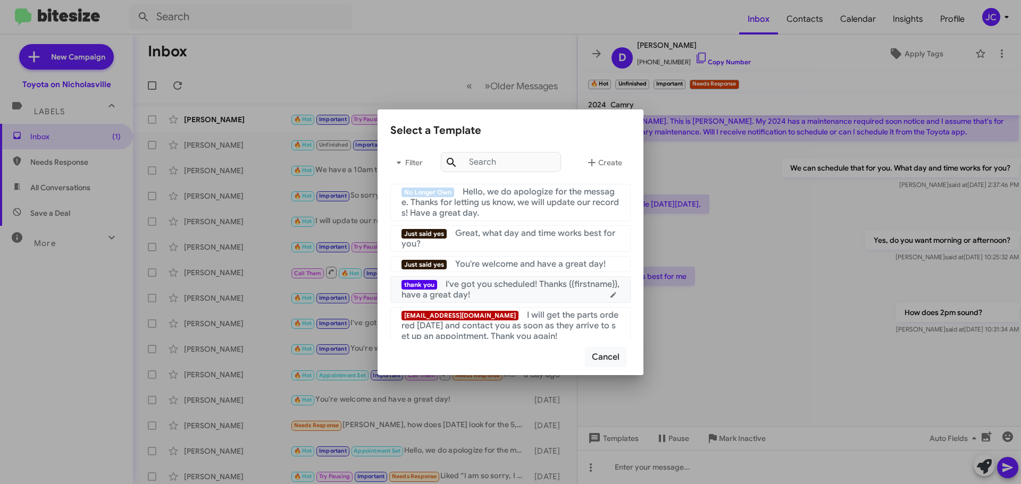
click at [543, 284] on span "I've got you scheduled! Thanks {{firstname}}, have a great day!" at bounding box center [510, 289] width 218 height 21
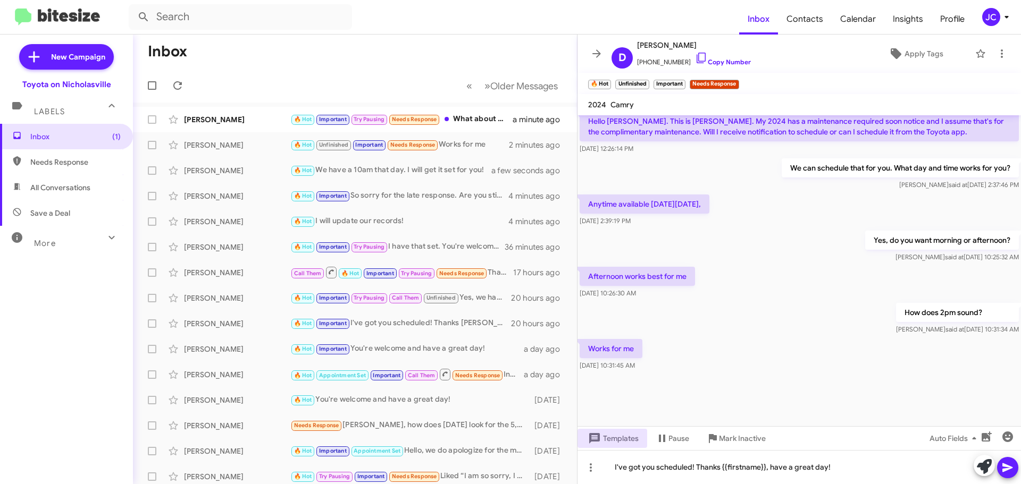
click at [1010, 469] on icon at bounding box center [1007, 468] width 10 height 9
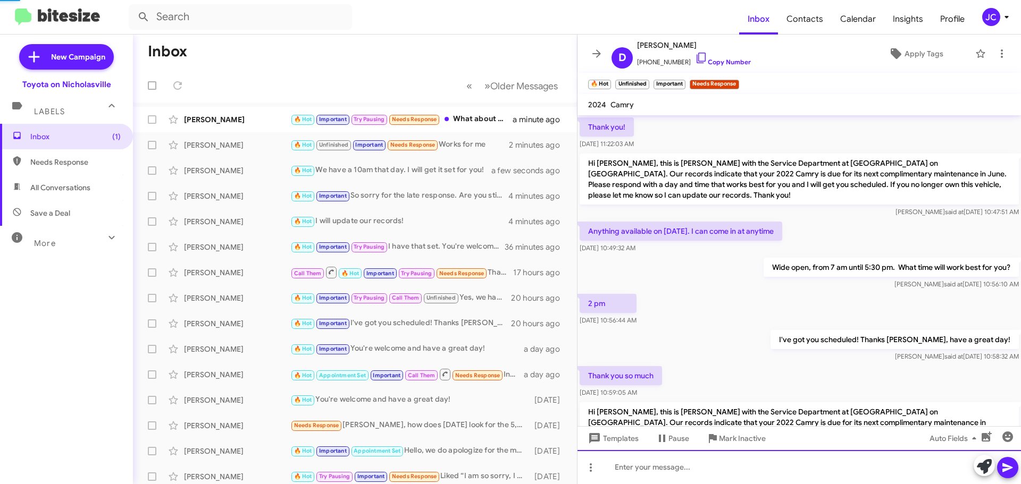
scroll to position [53, 0]
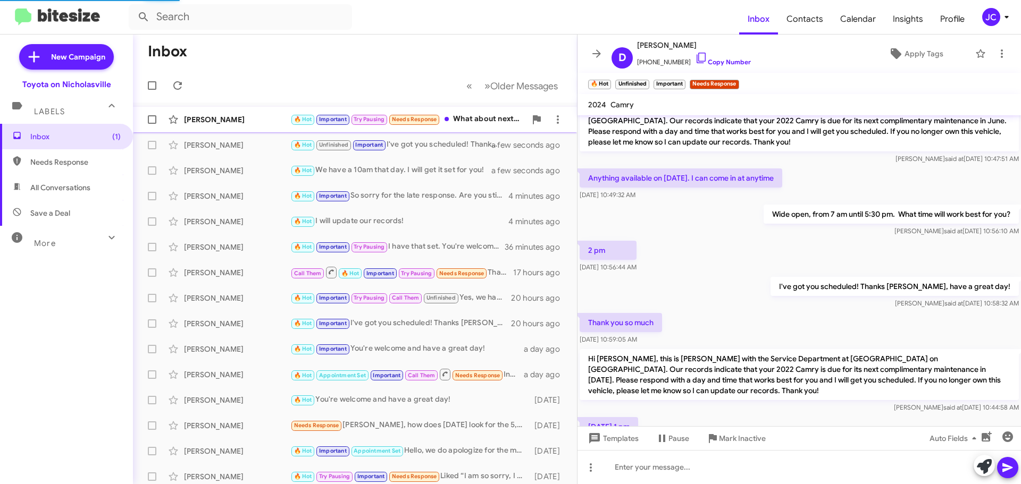
click at [230, 120] on div "[PERSON_NAME]" at bounding box center [237, 119] width 106 height 11
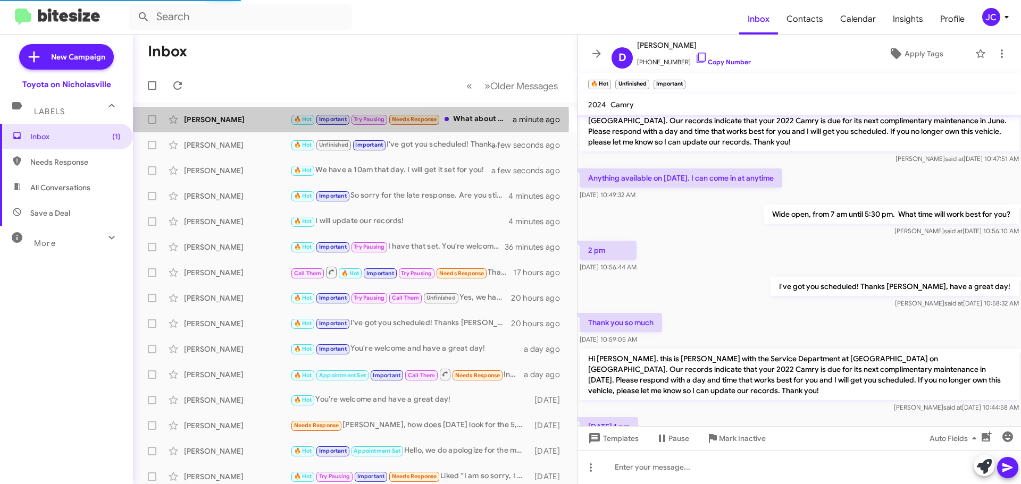
scroll to position [625, 0]
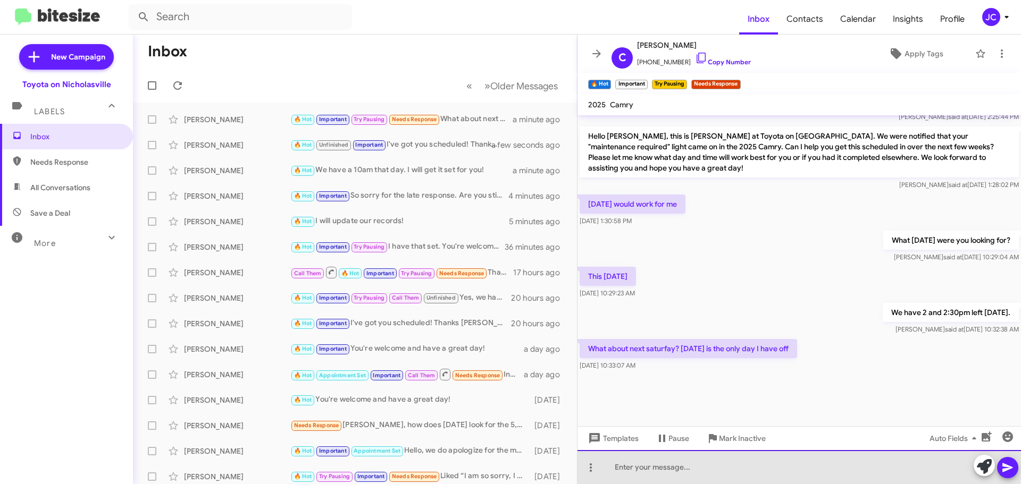
click at [660, 461] on div at bounding box center [798, 467] width 443 height 34
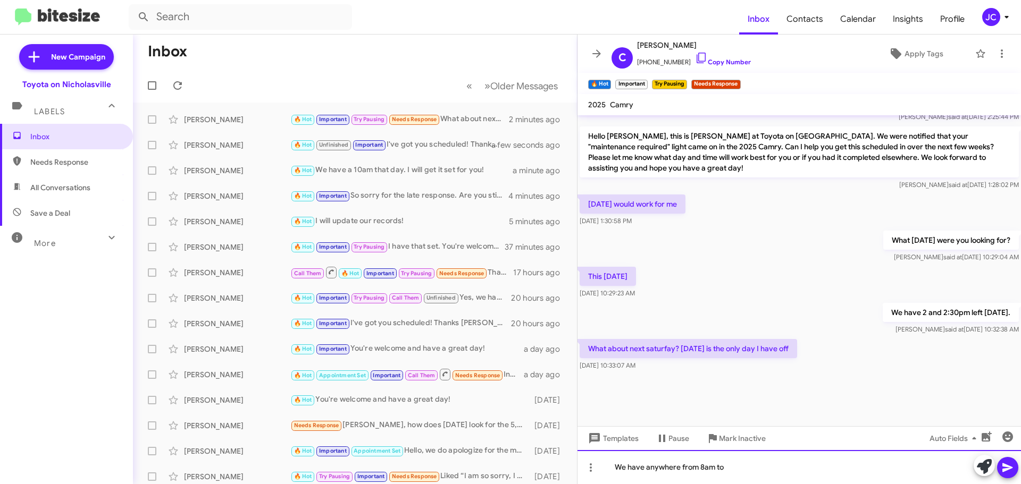
click at [732, 469] on div "We have anywhere from 8am to" at bounding box center [798, 467] width 443 height 34
click at [780, 468] on div "We have anywhere from 8am to 11:30am and" at bounding box center [798, 467] width 443 height 34
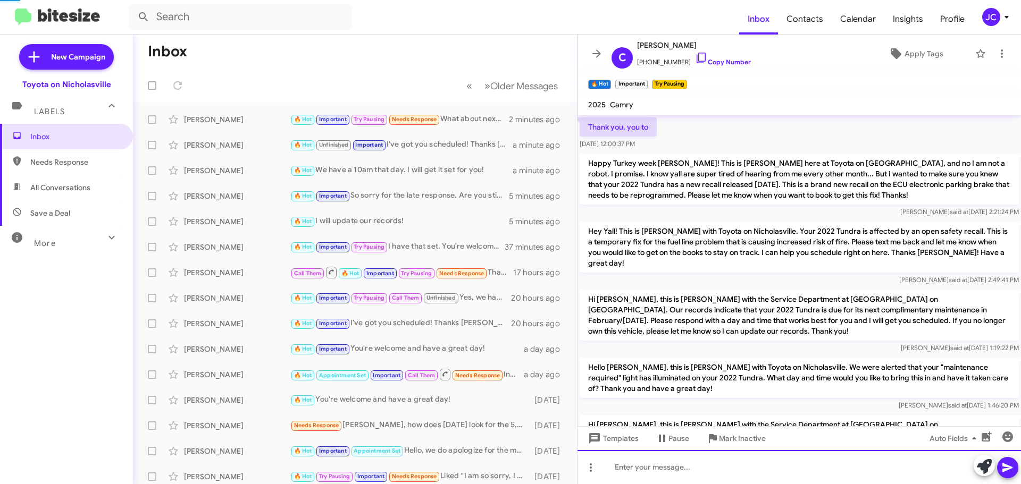
scroll to position [53, 0]
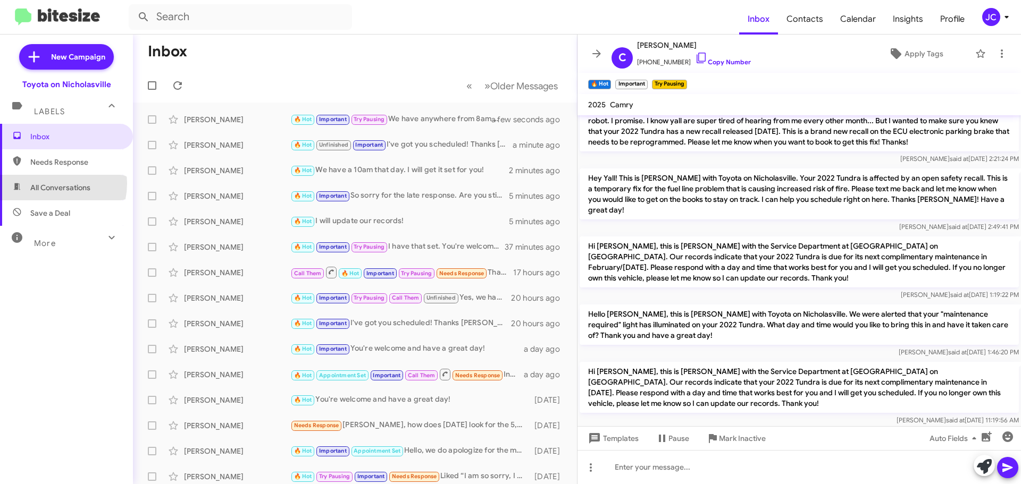
click at [51, 183] on span "All Conversations" at bounding box center [60, 187] width 60 height 11
type input "in:all-conversations"
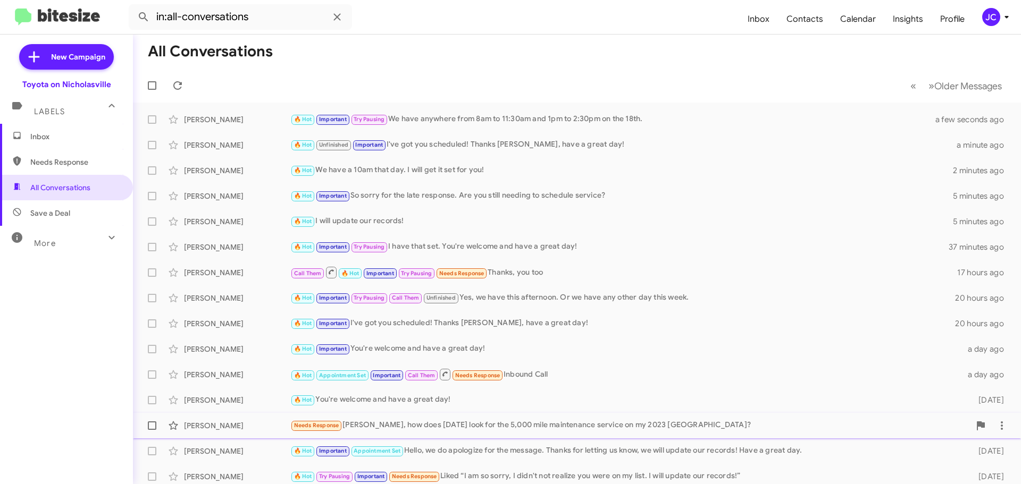
click at [575, 418] on div "[PERSON_NAME] Needs Response [PERSON_NAME], how does [DATE] look for the 5,000 …" at bounding box center [576, 425] width 871 height 21
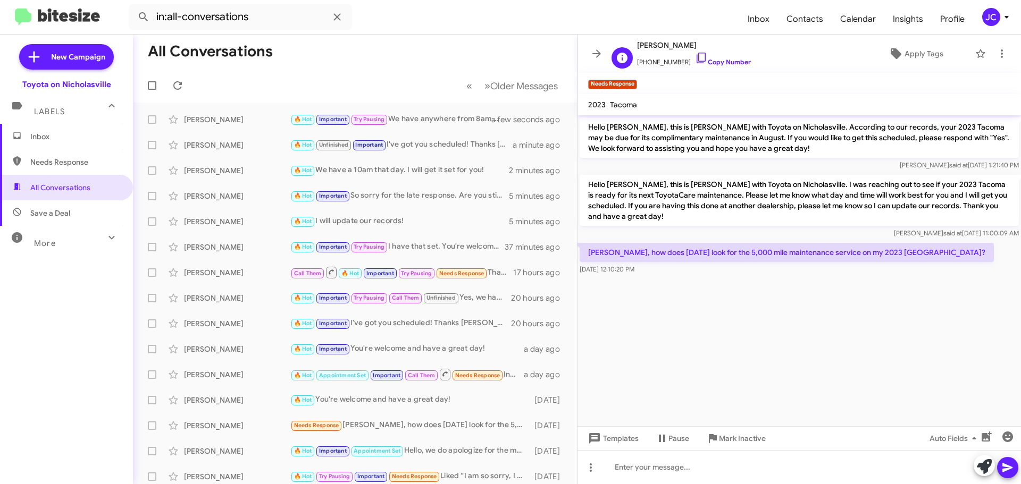
click at [655, 60] on span "[PHONE_NUMBER] Copy Number" at bounding box center [694, 60] width 114 height 16
copy span "18593274308"
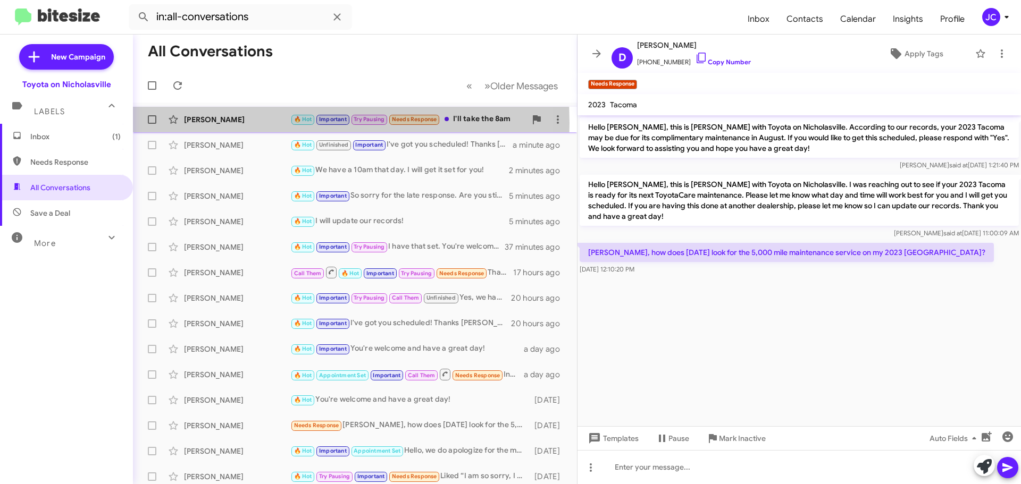
click at [223, 123] on div "[PERSON_NAME]" at bounding box center [237, 119] width 106 height 11
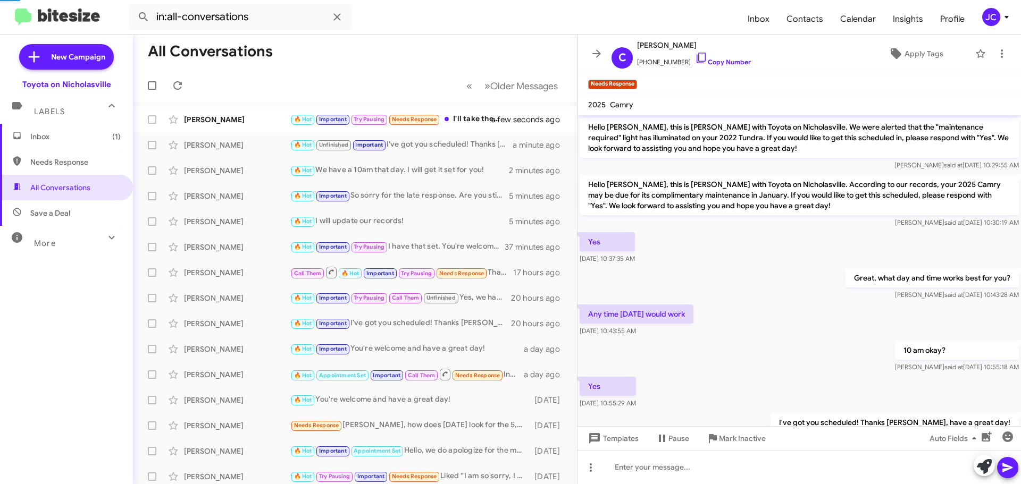
scroll to position [625, 0]
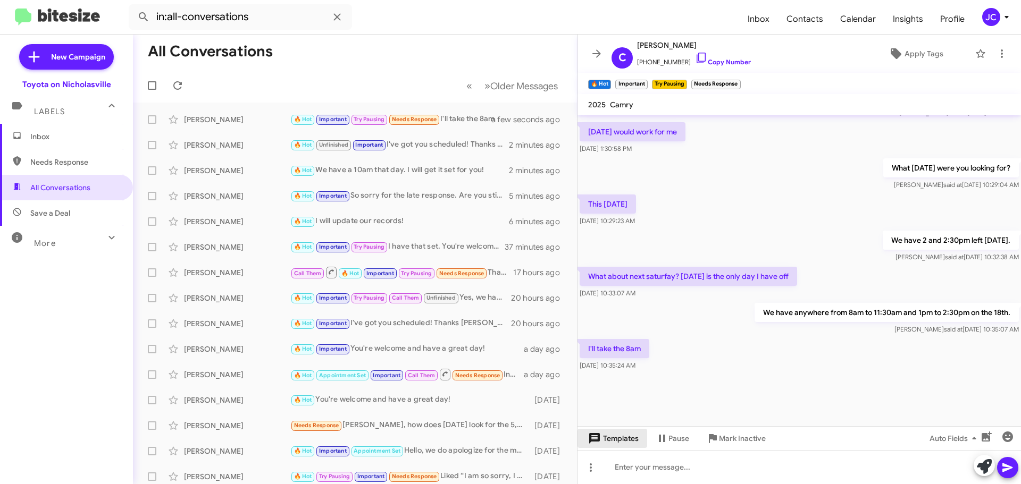
click at [612, 444] on span "Templates" at bounding box center [612, 438] width 53 height 19
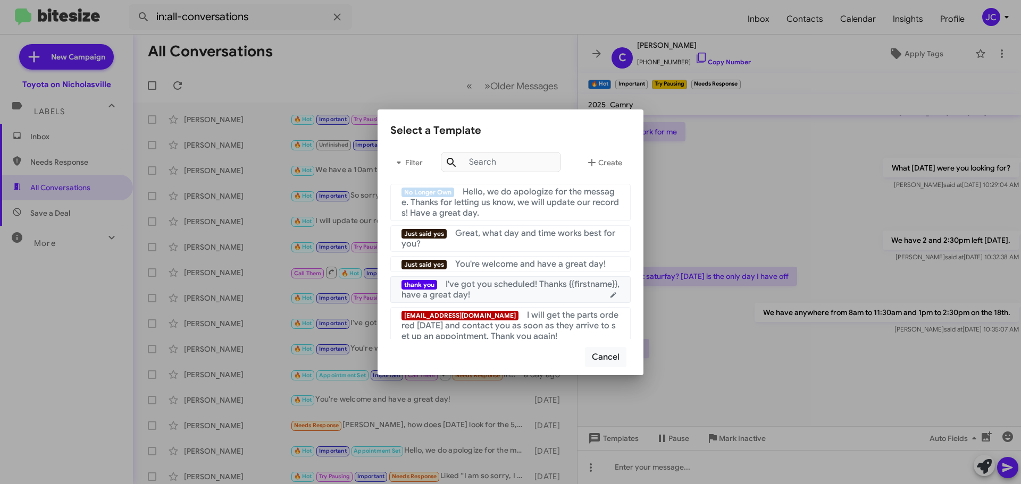
click at [529, 295] on div "thank you I've got you scheduled! Thanks {{firstname}}, have a great day!" at bounding box center [510, 289] width 218 height 21
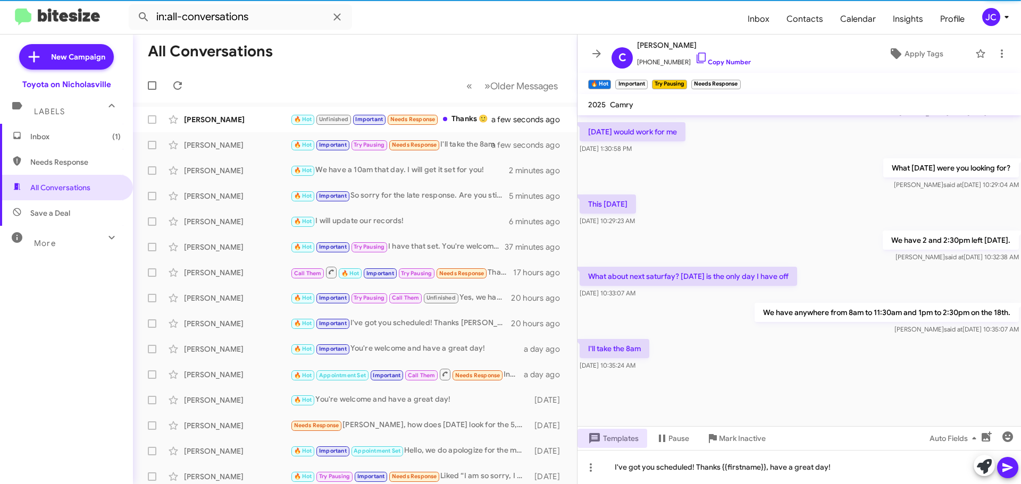
click at [1007, 468] on icon at bounding box center [1007, 468] width 10 height 9
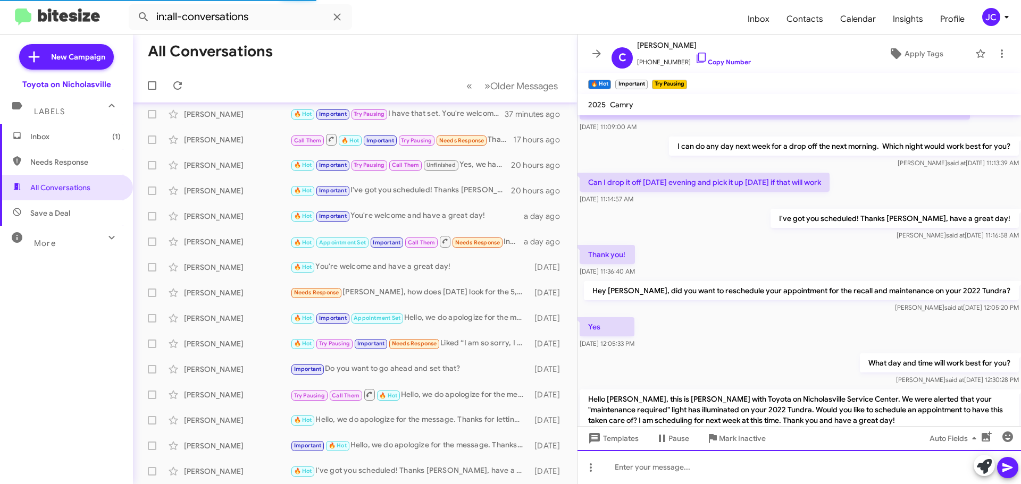
scroll to position [0, 0]
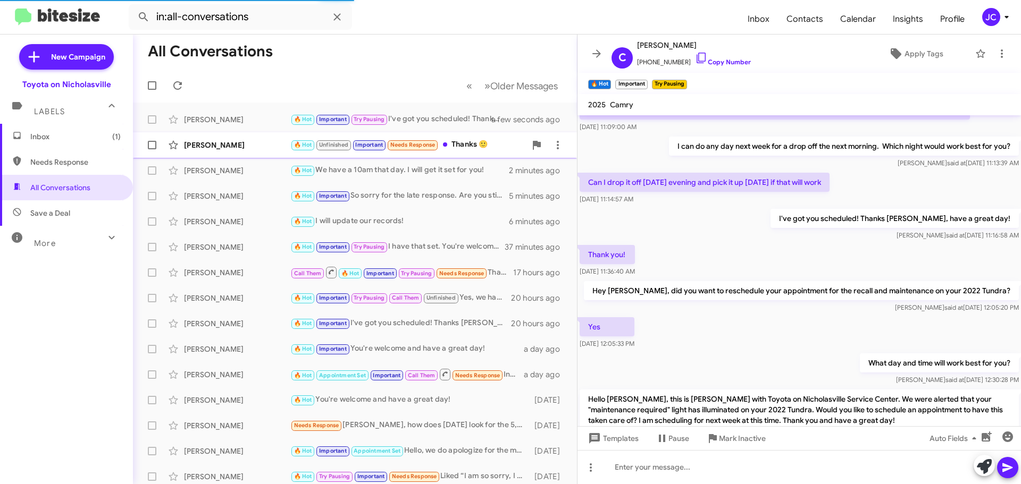
click at [227, 148] on div "[PERSON_NAME]" at bounding box center [237, 145] width 106 height 11
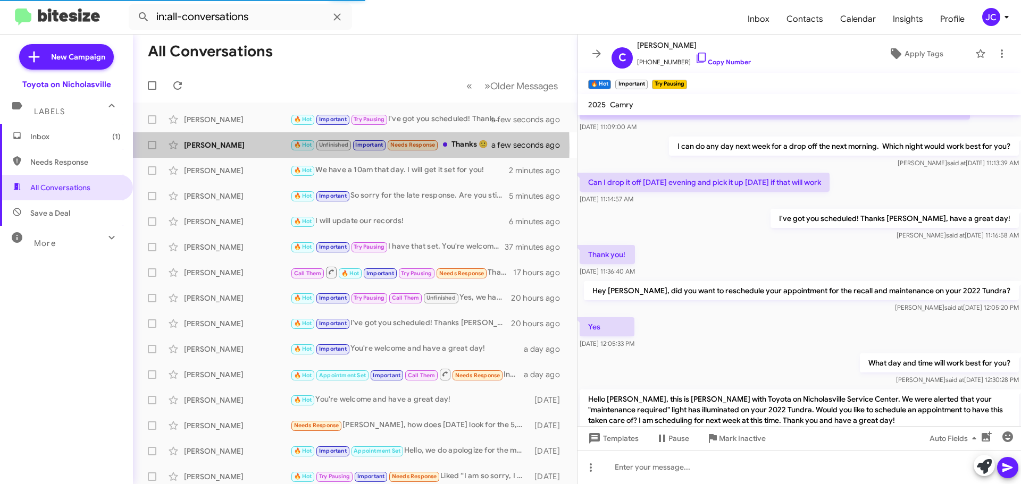
scroll to position [528, 0]
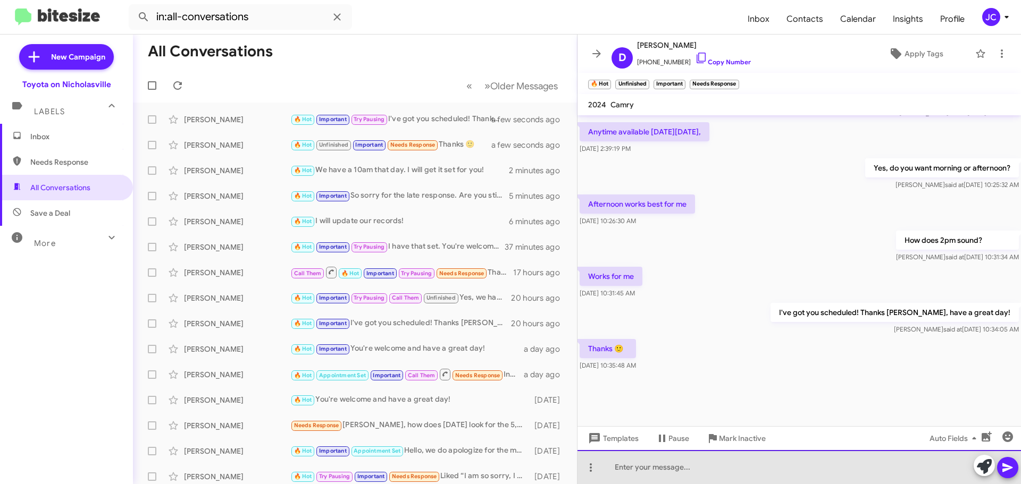
drag, startPoint x: 613, startPoint y: 472, endPoint x: 616, endPoint y: 462, distance: 10.6
click at [615, 471] on div at bounding box center [798, 467] width 443 height 34
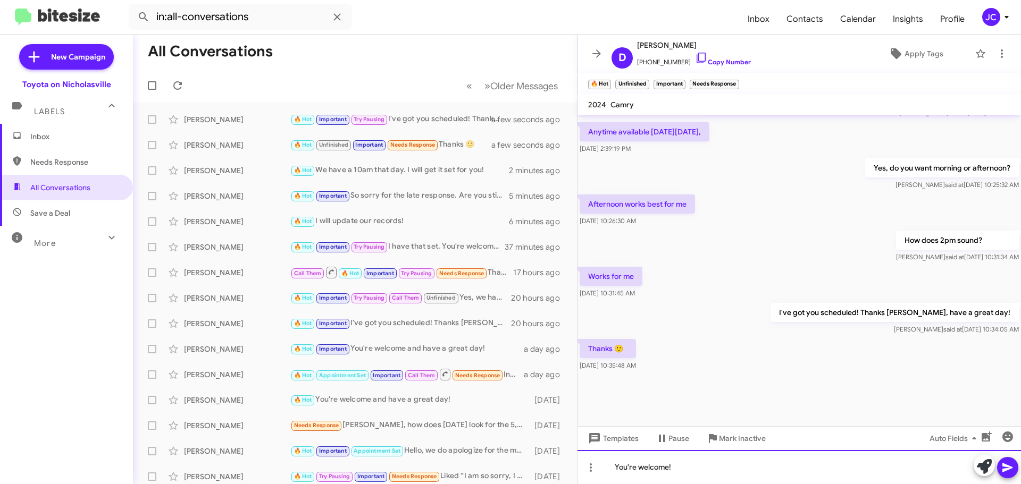
click at [688, 470] on div "You're welcome!" at bounding box center [798, 467] width 443 height 34
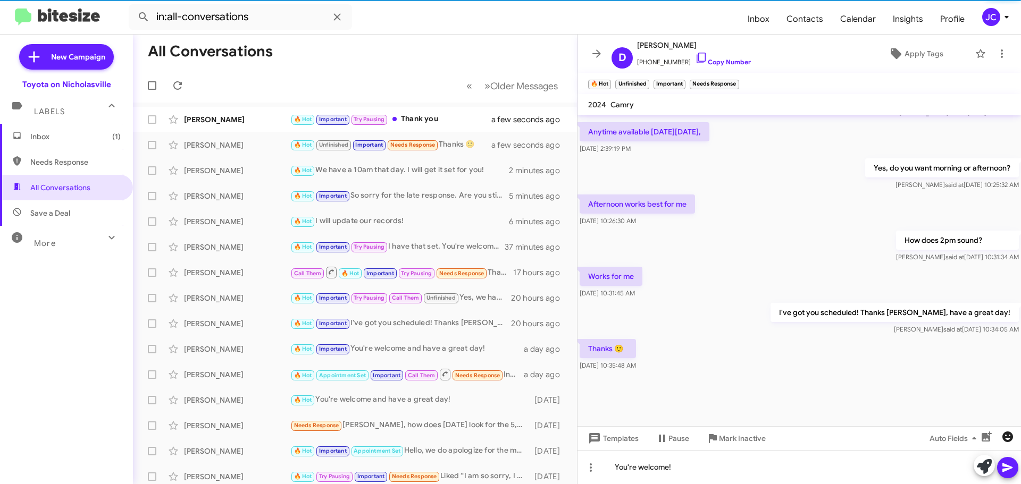
click at [1012, 433] on icon "button" at bounding box center [1007, 437] width 13 height 13
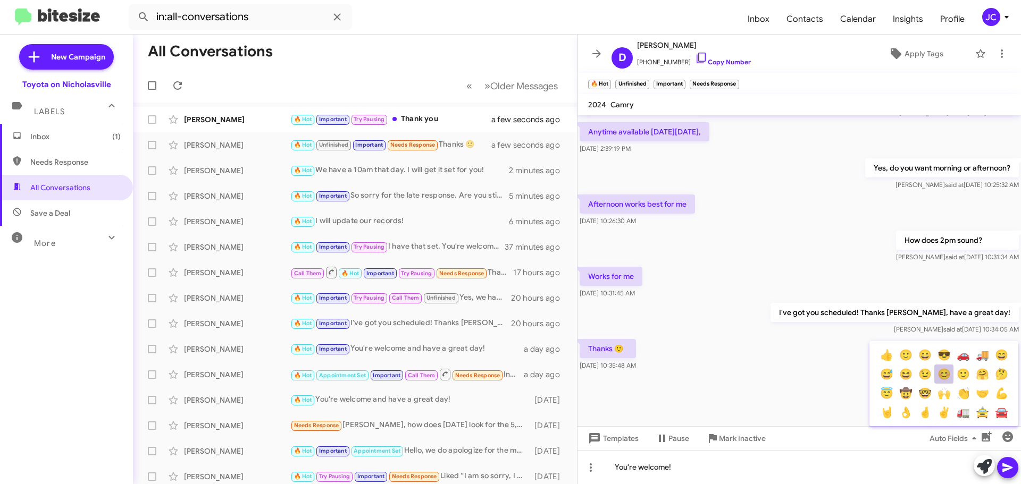
click at [947, 373] on button "😊" at bounding box center [943, 374] width 19 height 19
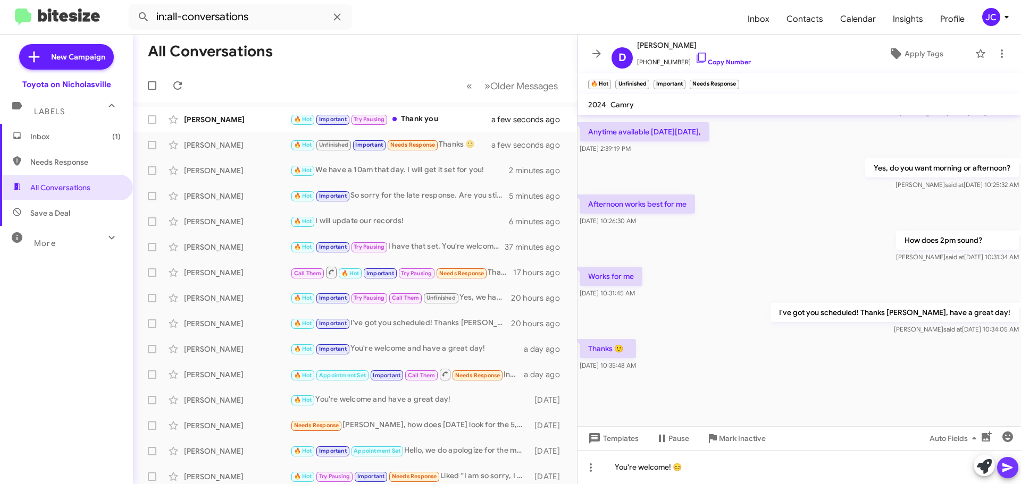
click at [1004, 468] on icon at bounding box center [1007, 467] width 13 height 13
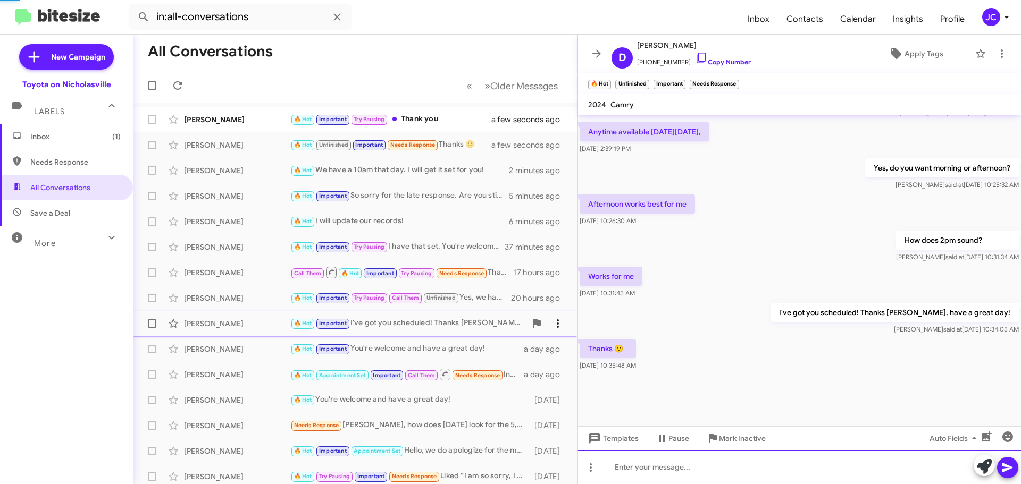
scroll to position [0, 0]
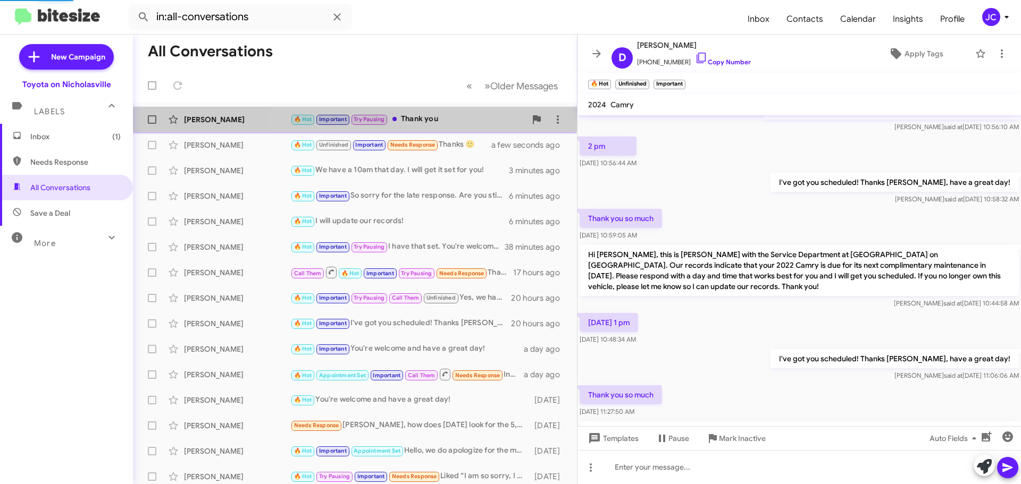
click at [451, 115] on div "🔥 Hot Important Try Pausing Thank you" at bounding box center [408, 119] width 236 height 12
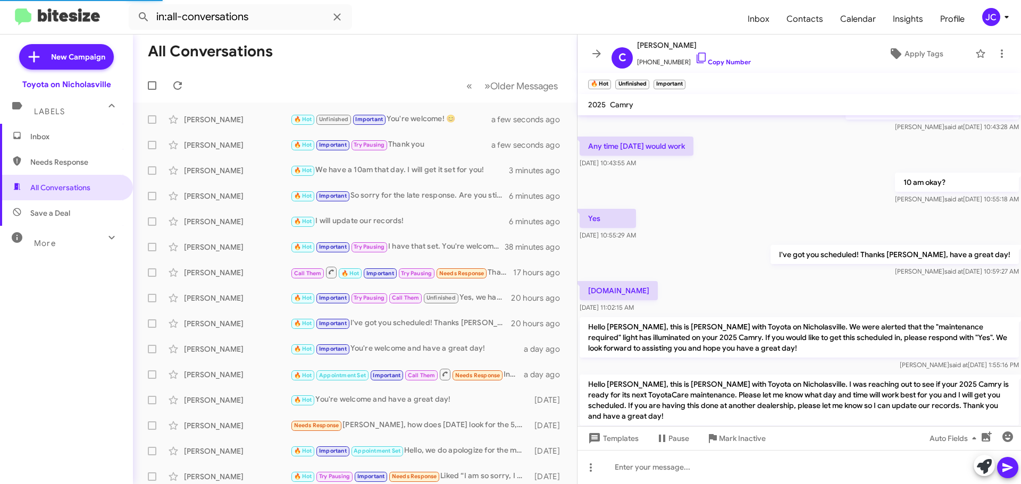
scroll to position [582, 0]
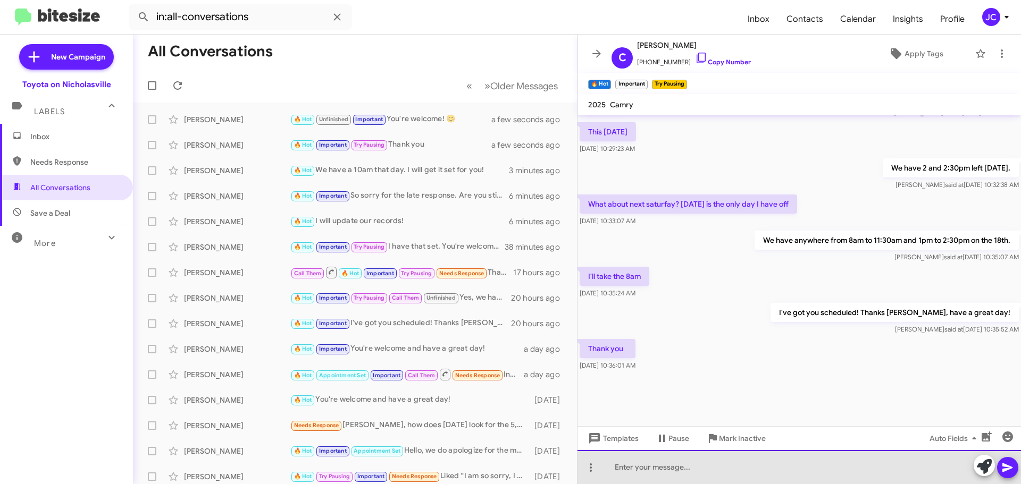
click at [671, 471] on div at bounding box center [798, 467] width 443 height 34
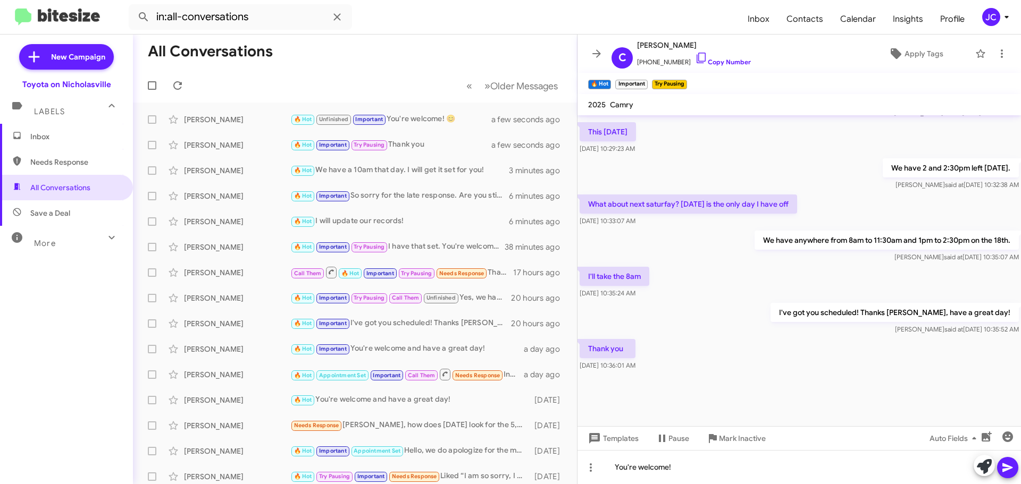
click at [1011, 466] on icon at bounding box center [1007, 467] width 13 height 13
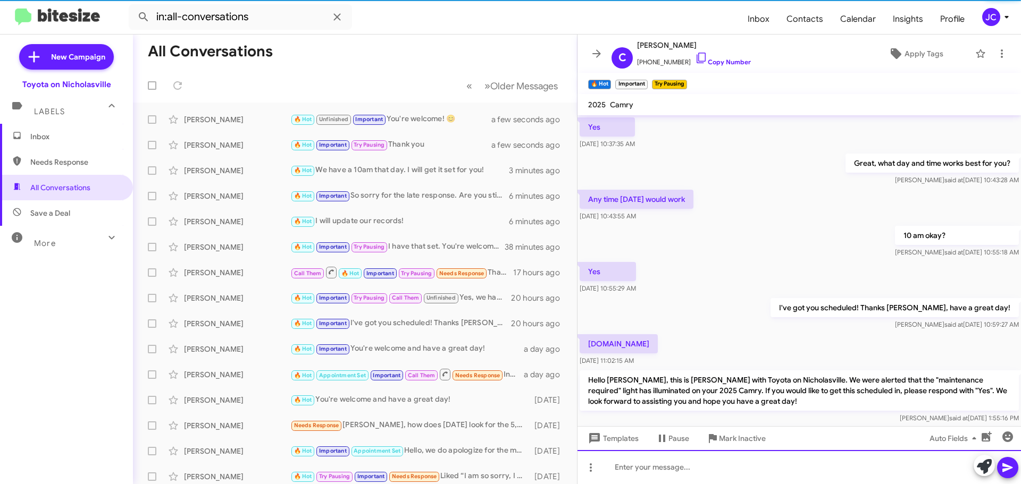
scroll to position [53, 0]
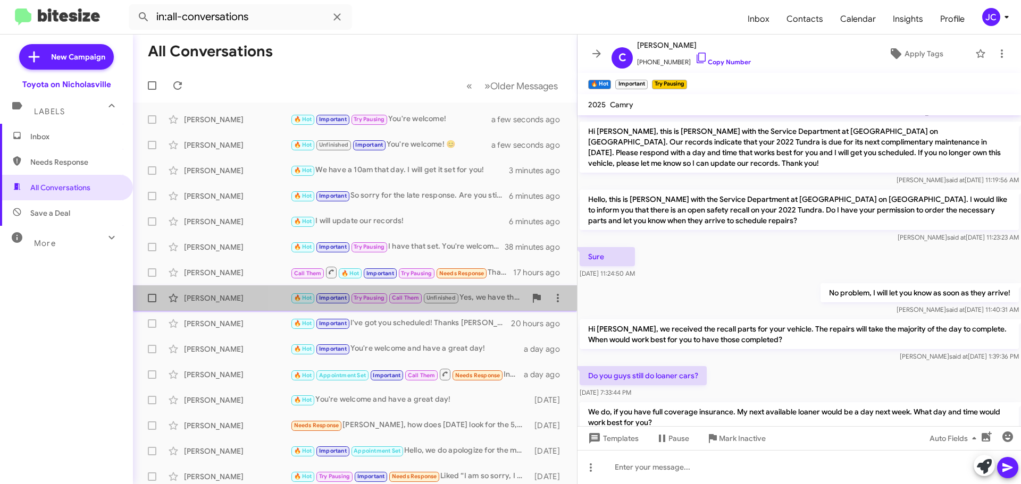
click at [475, 299] on div "🔥 Hot Important Try Pausing Call Them Unfinished Yes, we have this afternoon. O…" at bounding box center [408, 298] width 236 height 12
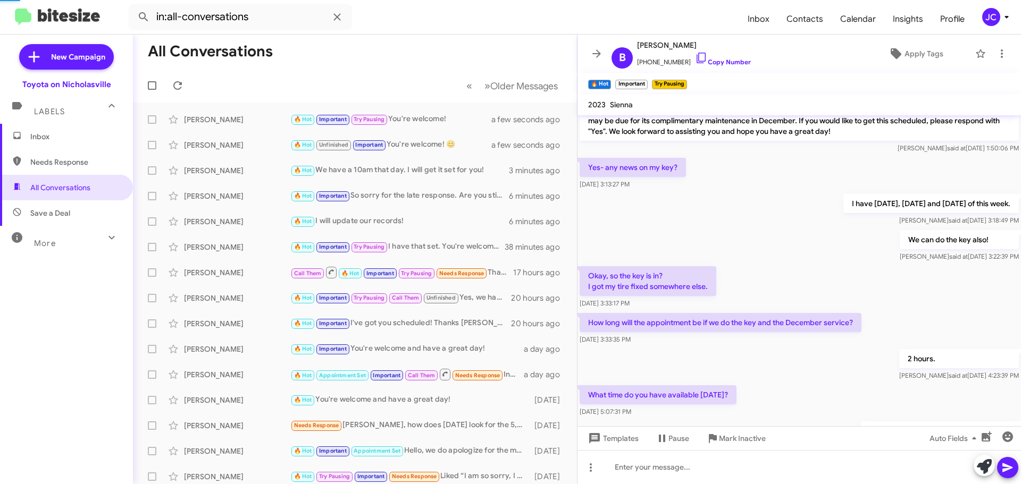
scroll to position [973, 0]
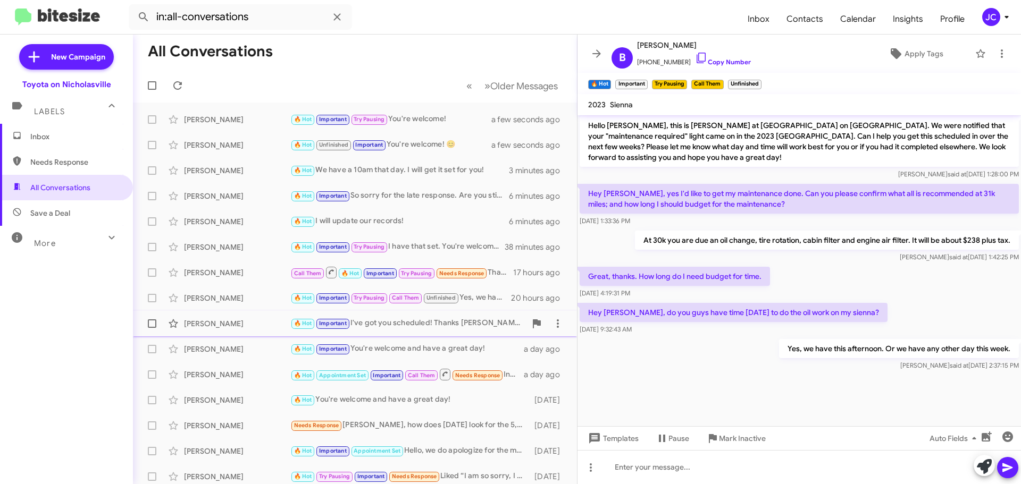
click at [394, 326] on div "🔥 Hot Important I've got you scheduled! Thanks [PERSON_NAME], have a great day!" at bounding box center [408, 323] width 236 height 12
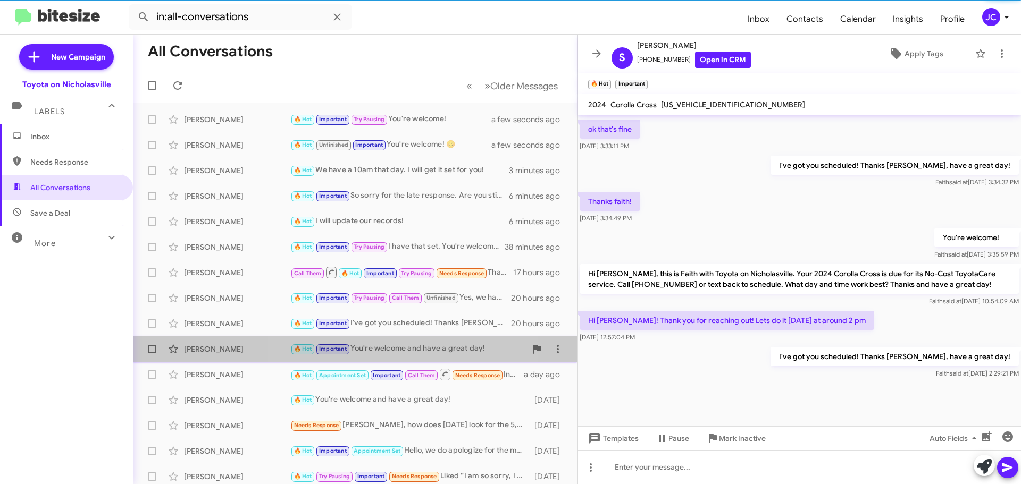
click at [401, 348] on div "🔥 Hot Important You're welcome and have a great day!" at bounding box center [408, 349] width 236 height 12
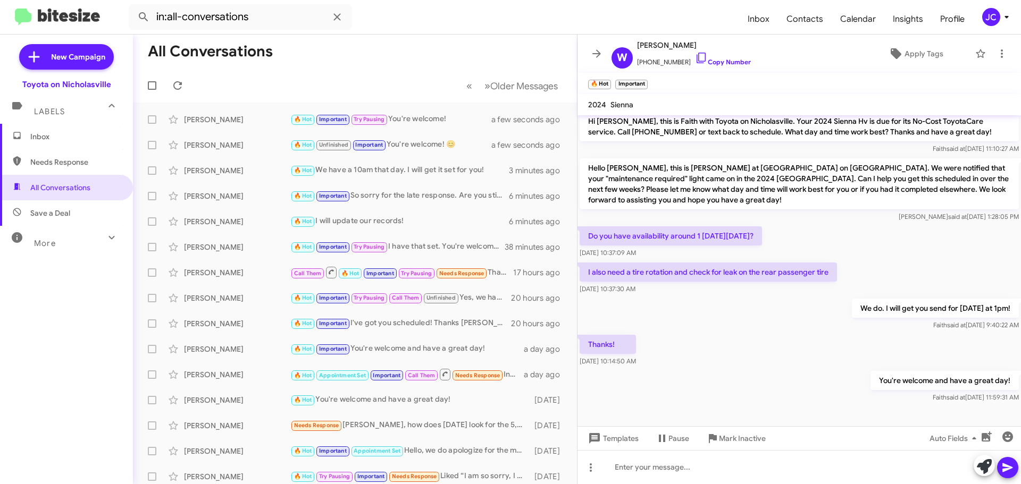
click at [68, 146] on span "Inbox" at bounding box center [66, 137] width 133 height 26
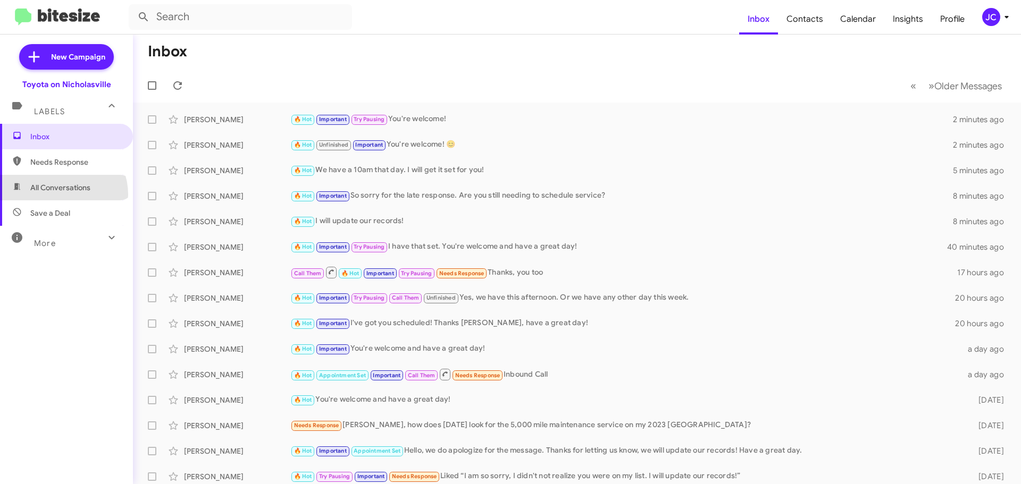
click at [62, 195] on span "All Conversations" at bounding box center [66, 188] width 133 height 26
type input "in:all-conversations"
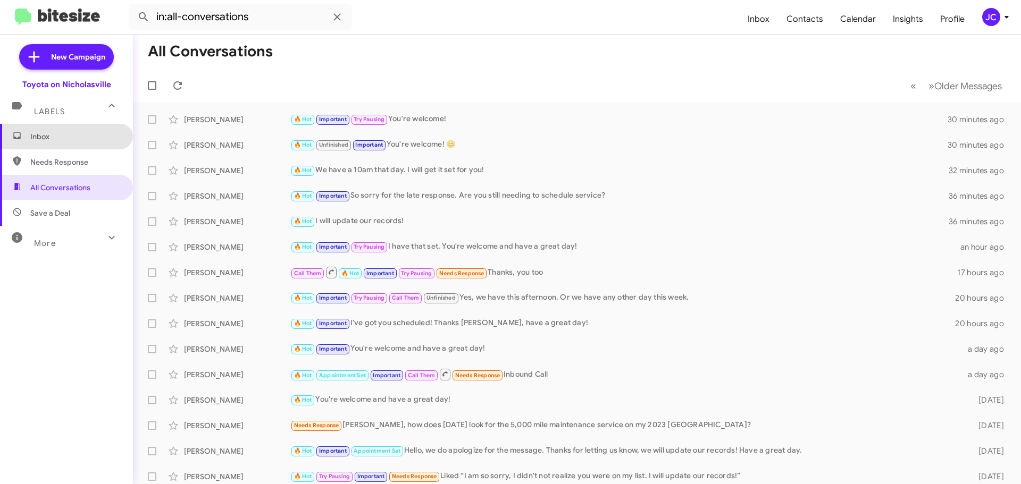
click at [75, 147] on span "Inbox" at bounding box center [66, 137] width 133 height 26
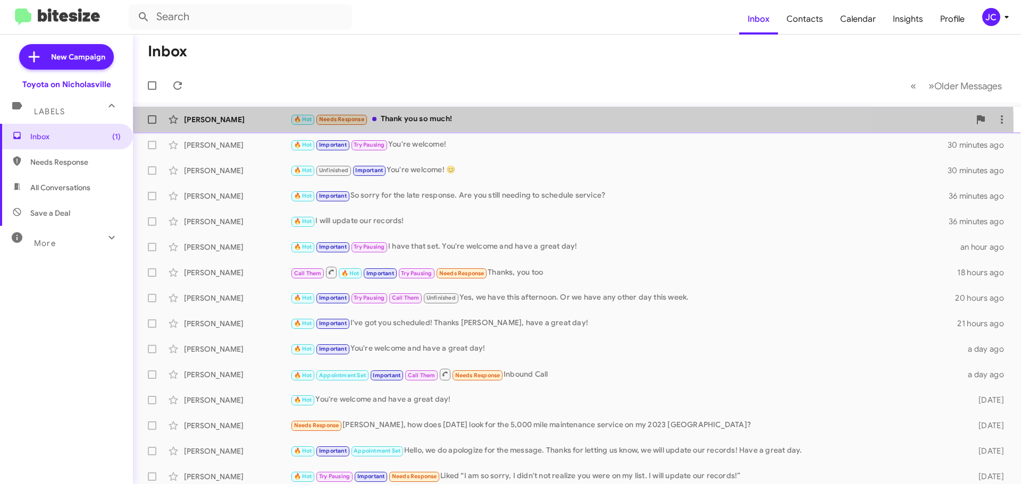
click at [469, 128] on div "[PERSON_NAME] 🔥 Hot Needs Response Thank you so much! 20 minutes ago" at bounding box center [576, 119] width 871 height 21
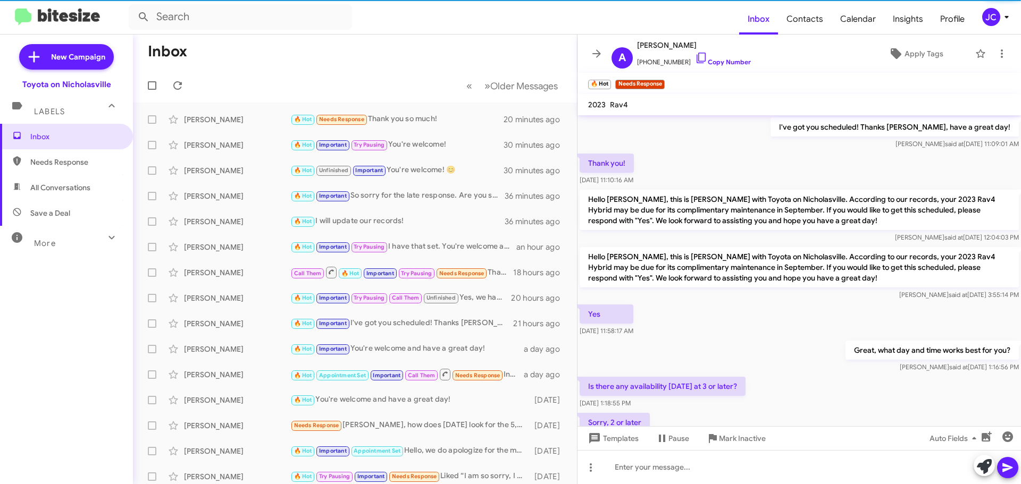
scroll to position [529, 0]
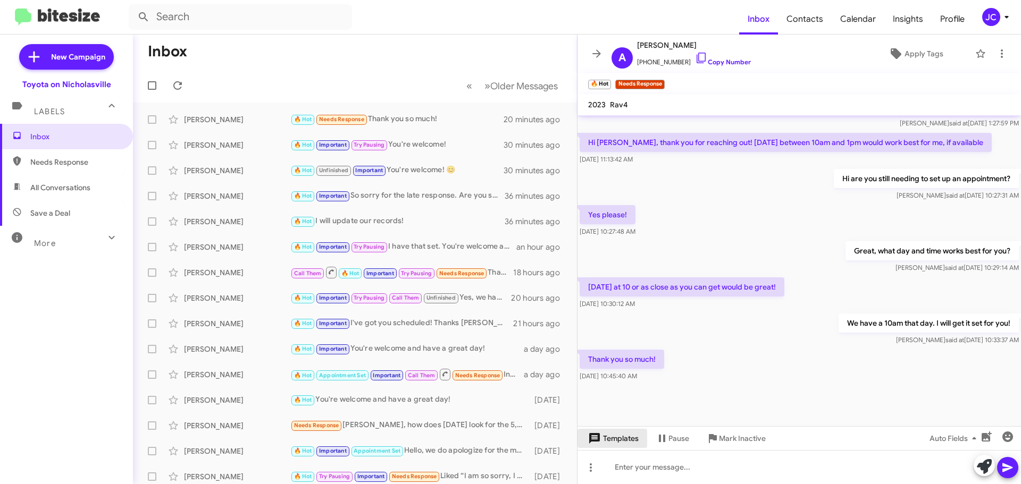
click at [635, 435] on span "Templates" at bounding box center [612, 438] width 53 height 19
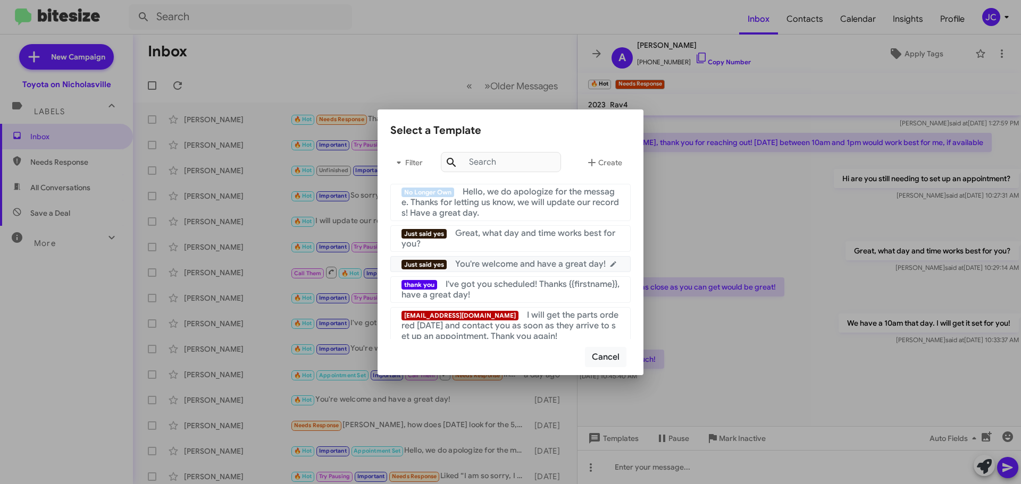
click at [492, 265] on span "You're welcome and have a great day!" at bounding box center [530, 264] width 150 height 11
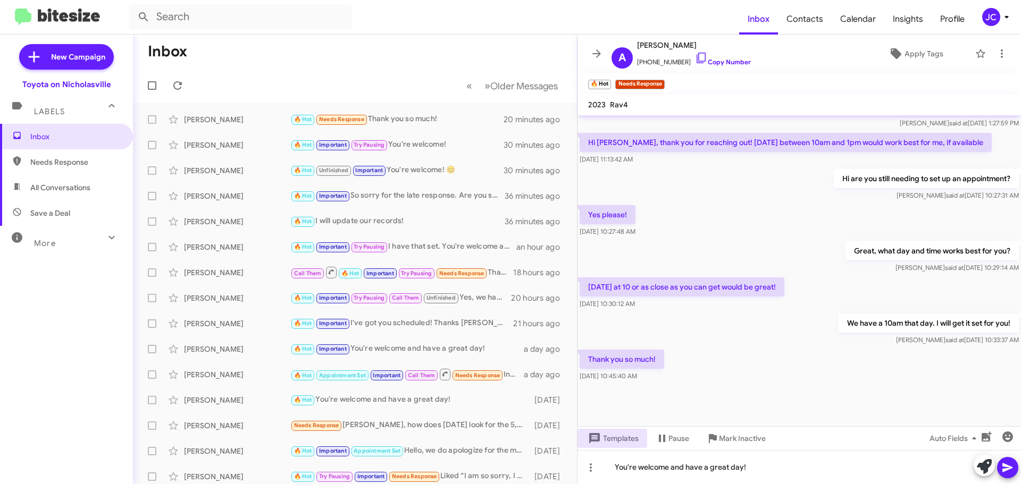
click at [1010, 461] on icon at bounding box center [1007, 467] width 13 height 13
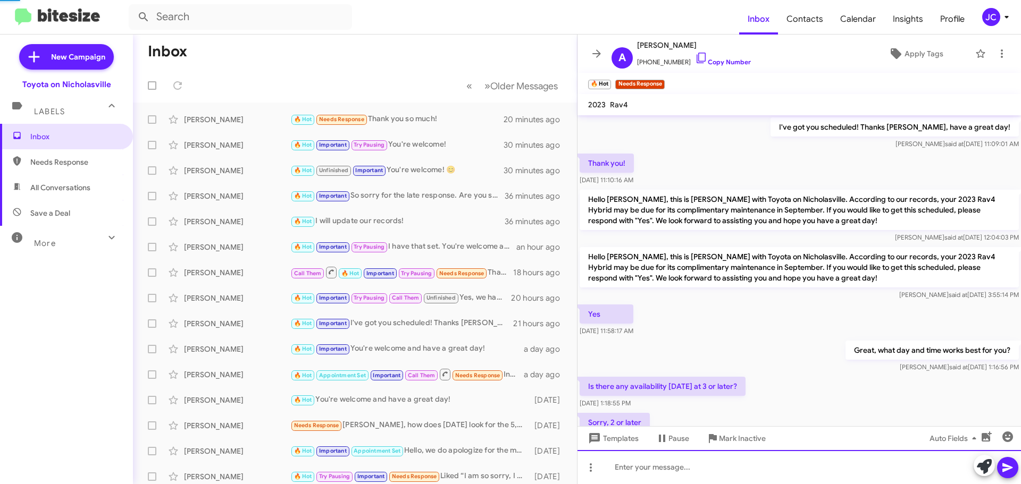
scroll to position [53, 0]
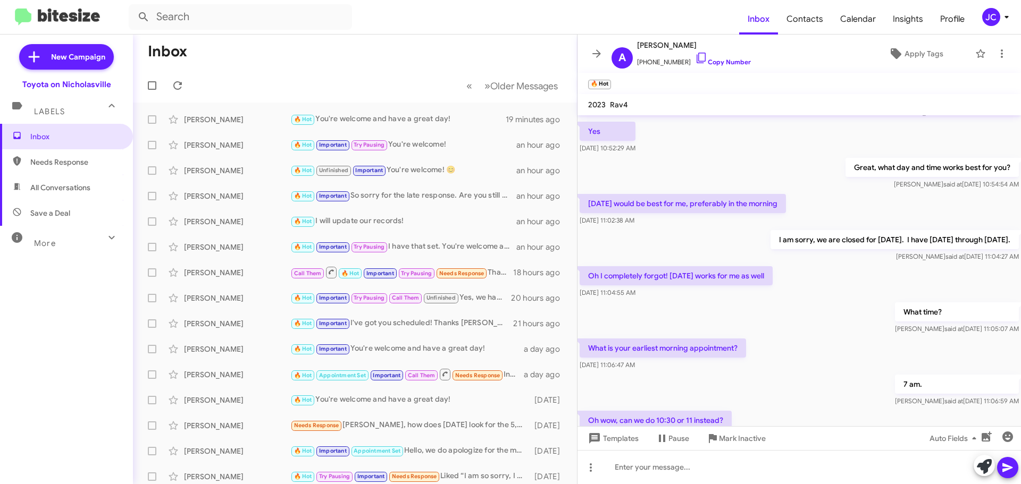
click at [71, 189] on span "All Conversations" at bounding box center [60, 187] width 60 height 11
type input "in:all-conversations"
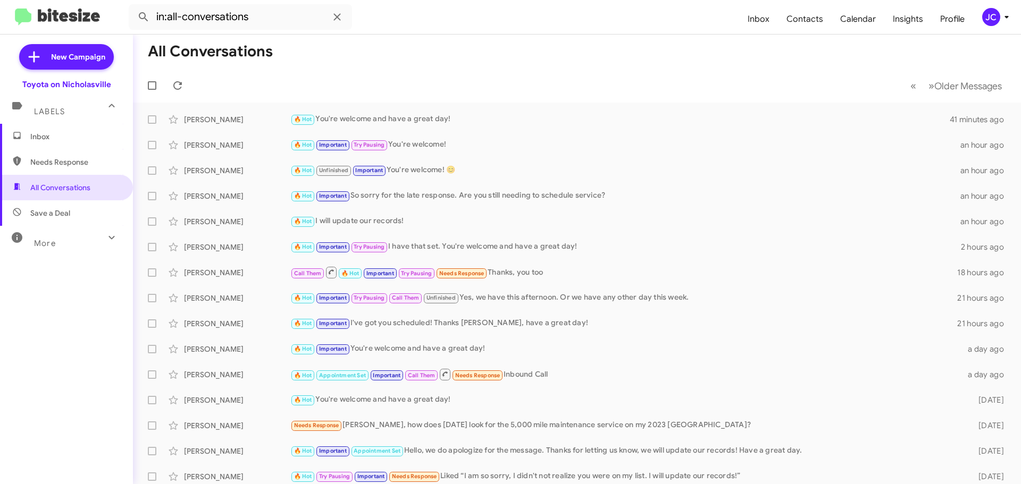
click at [51, 135] on span "Inbox" at bounding box center [75, 136] width 90 height 11
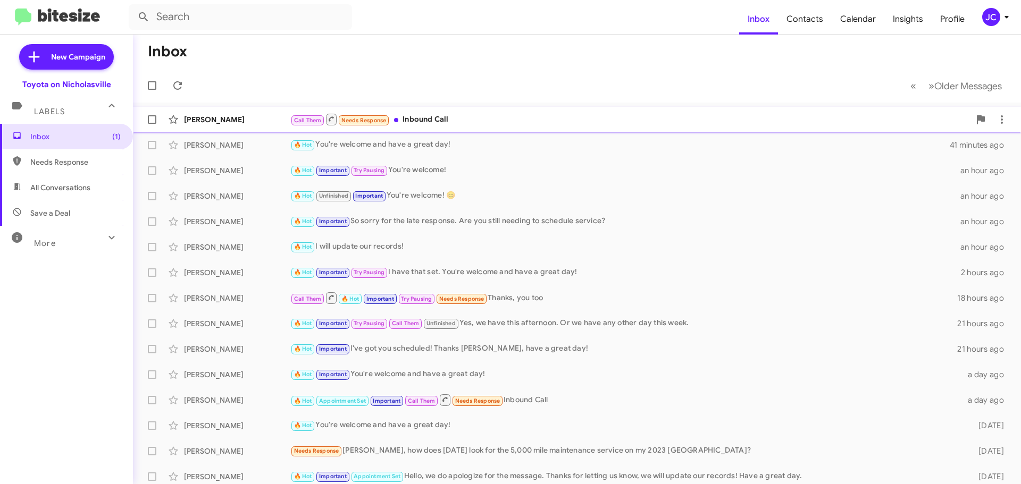
click at [469, 125] on div "Call Them Needs Response Inbound Call" at bounding box center [629, 119] width 679 height 13
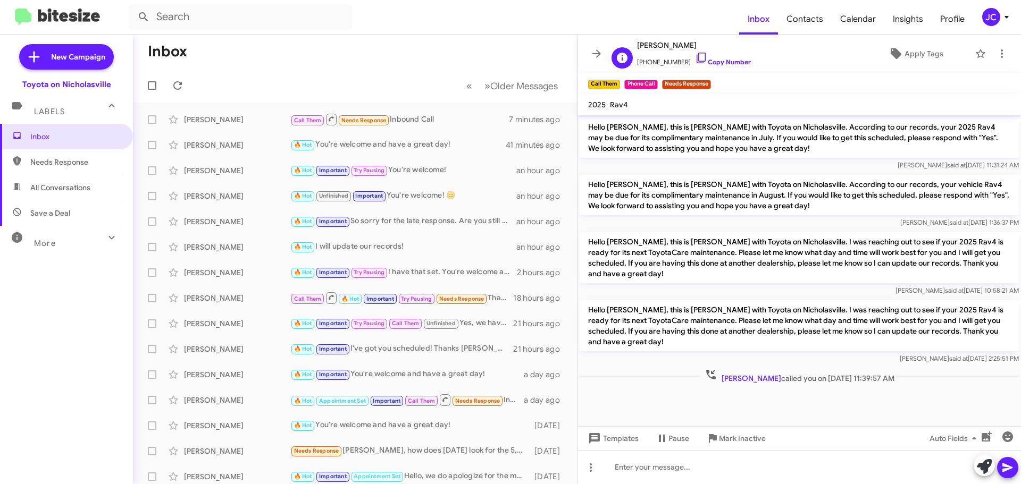
click at [658, 44] on span "[PERSON_NAME]" at bounding box center [694, 45] width 114 height 13
copy span "[PERSON_NAME]"
